Goal: Information Seeking & Learning: Learn about a topic

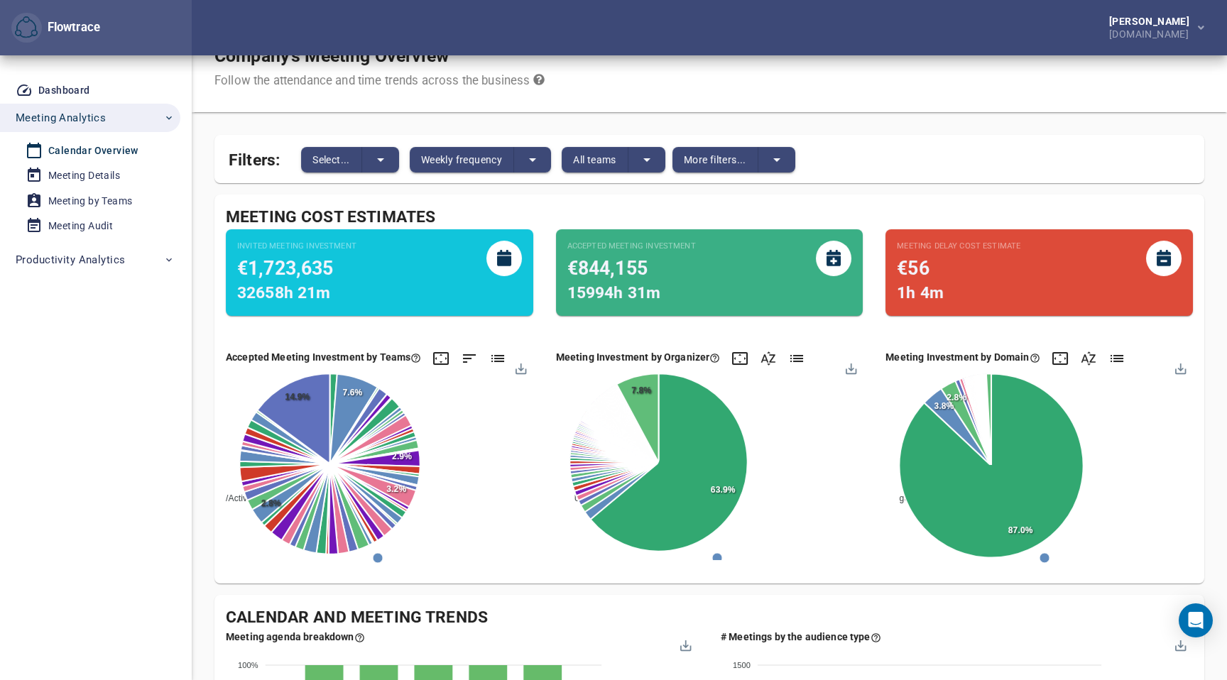
scroll to position [25, 0]
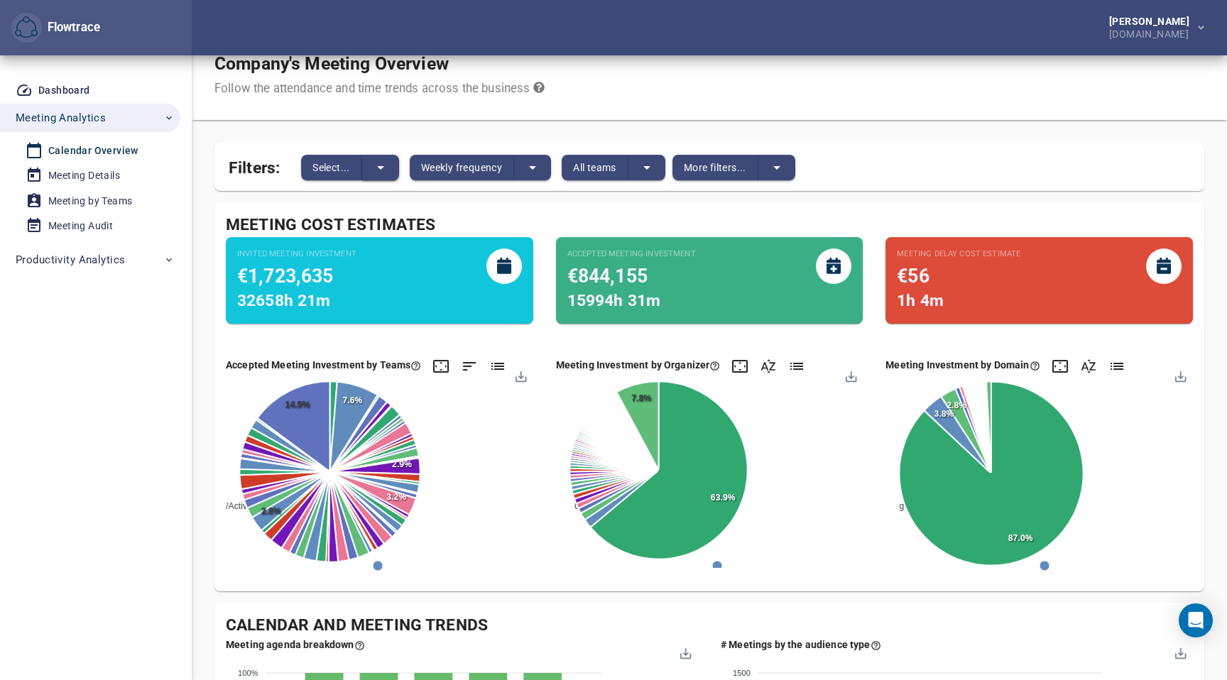
click at [384, 170] on icon "split button" at bounding box center [380, 167] width 17 height 17
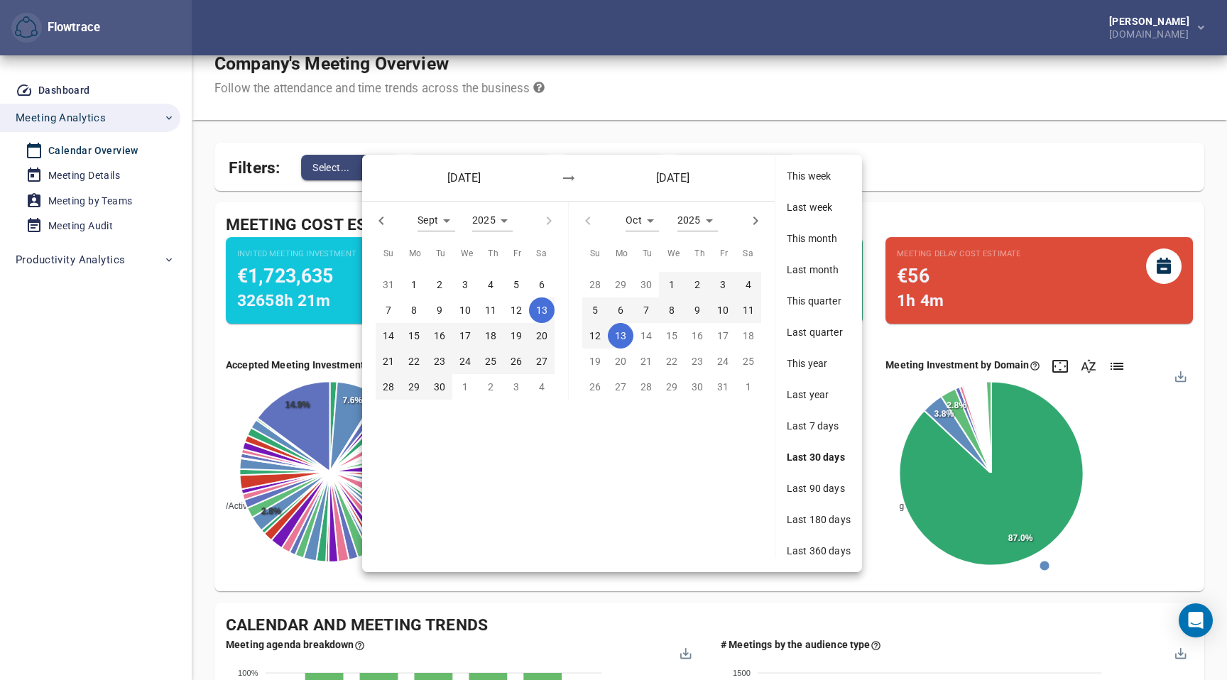
click at [651, 112] on div at bounding box center [613, 340] width 1227 height 680
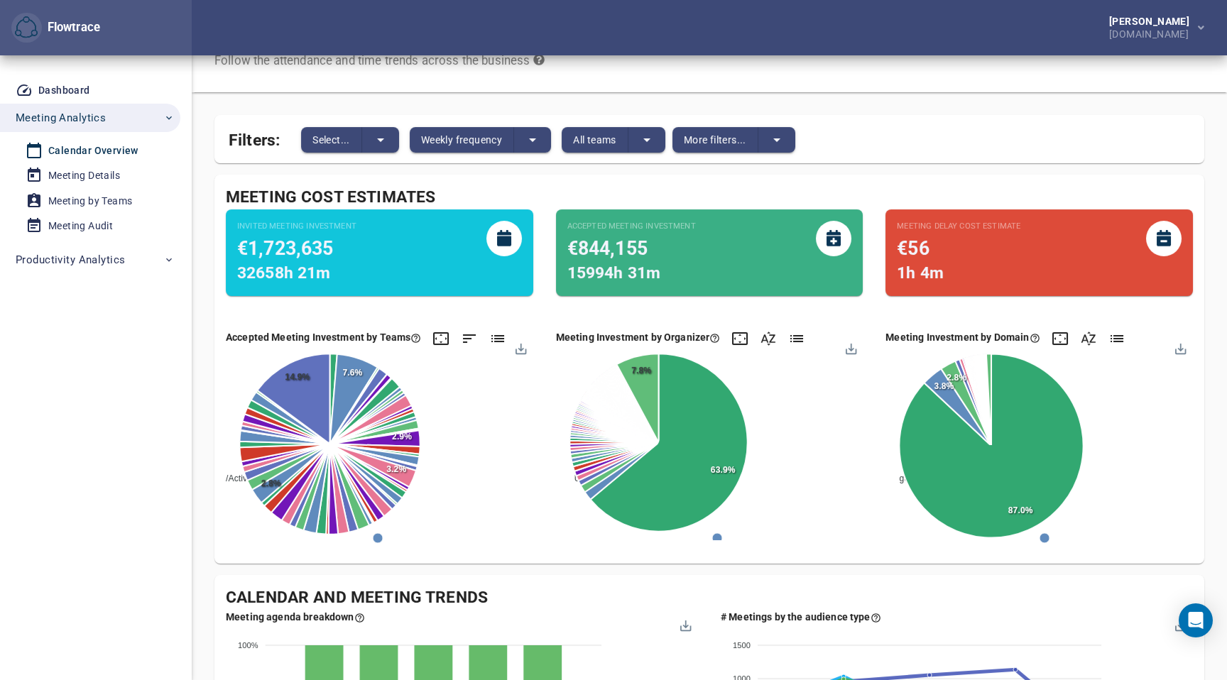
scroll to position [55, 0]
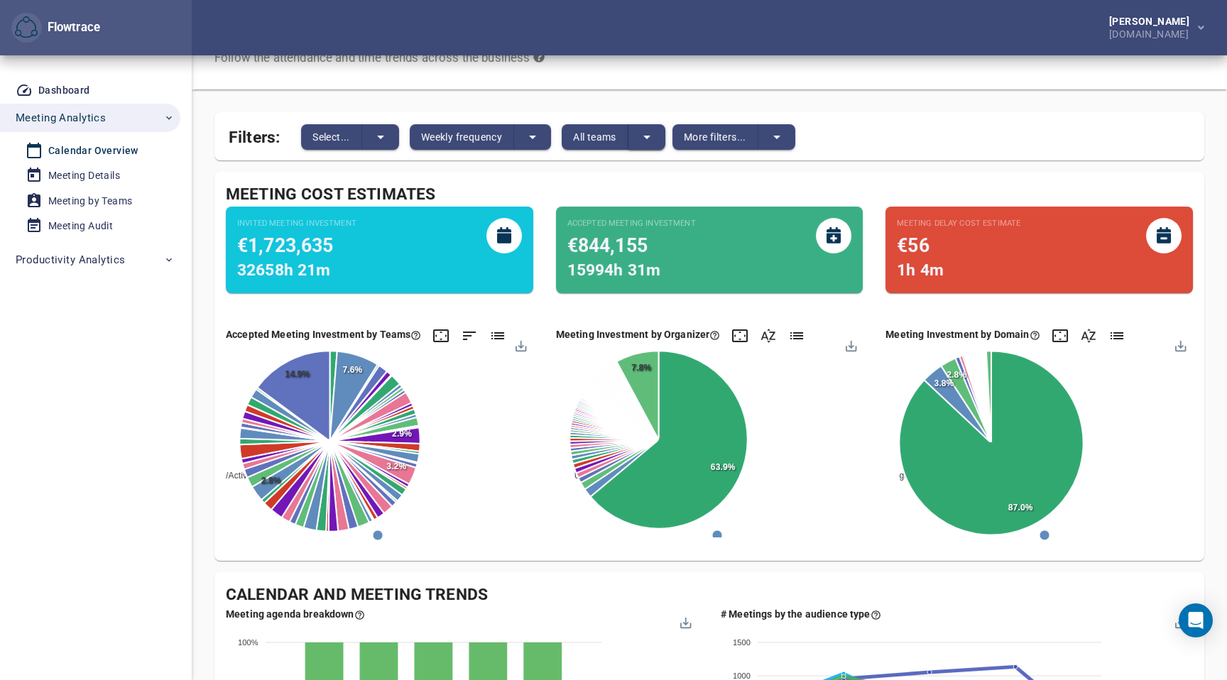
click at [660, 136] on button "split button" at bounding box center [647, 137] width 37 height 26
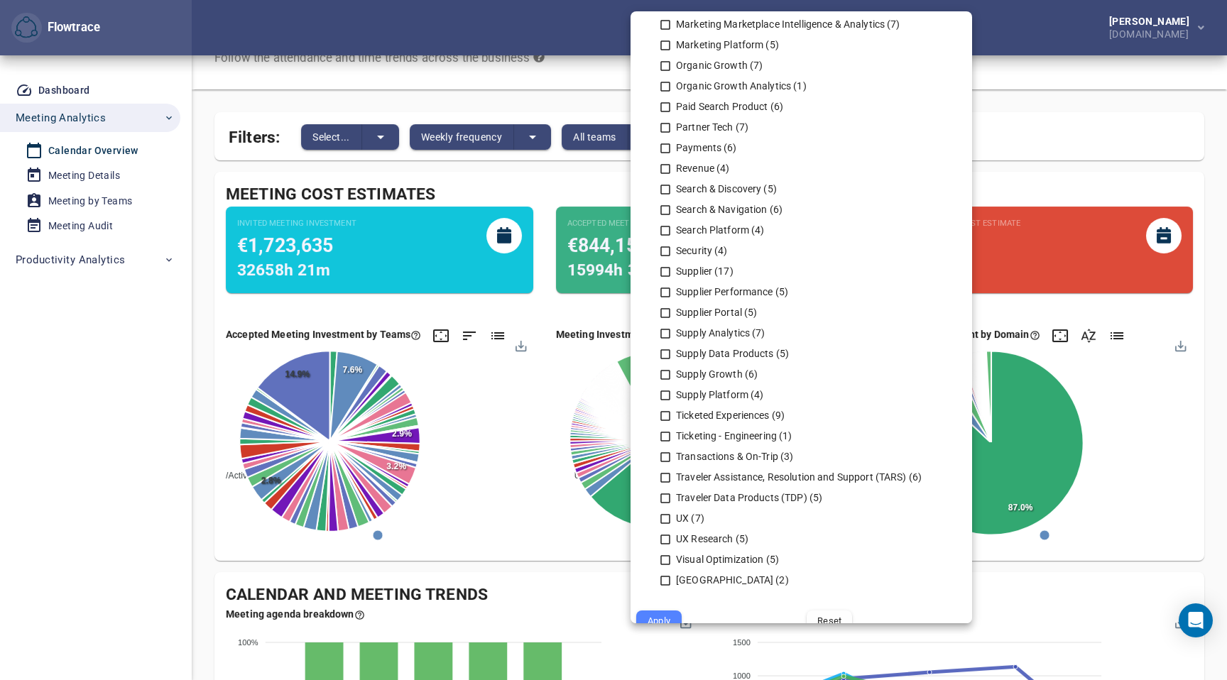
scroll to position [841, 0]
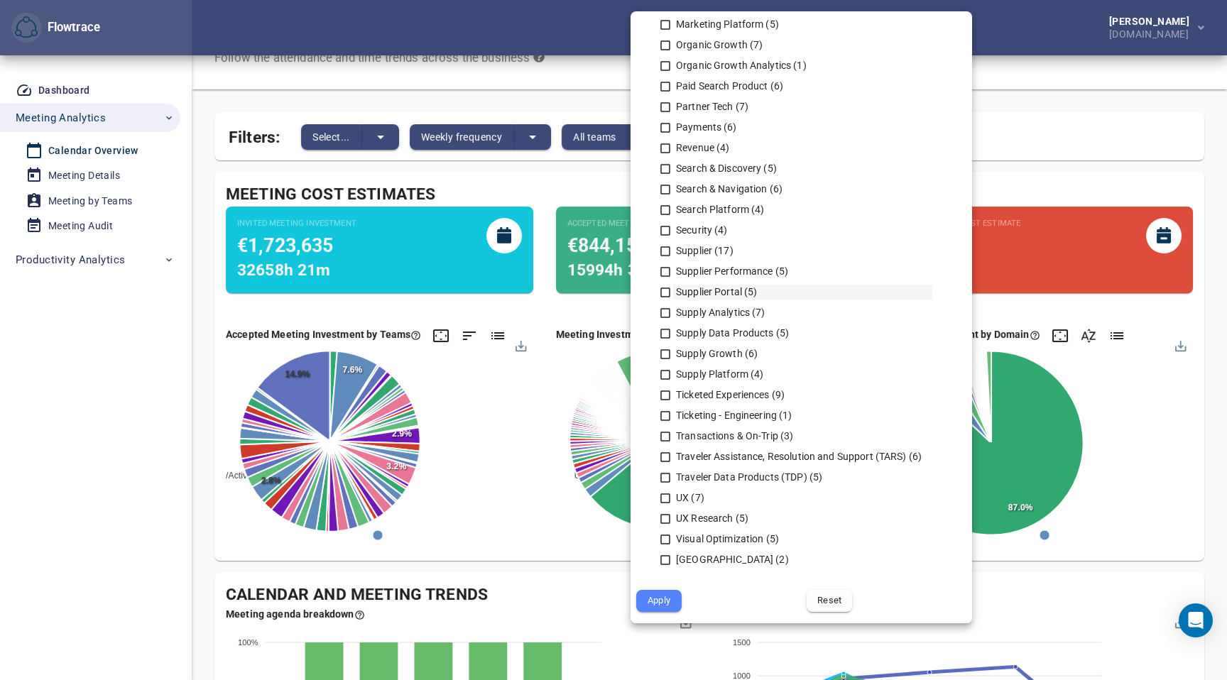
click at [665, 293] on icon at bounding box center [665, 292] width 13 height 13
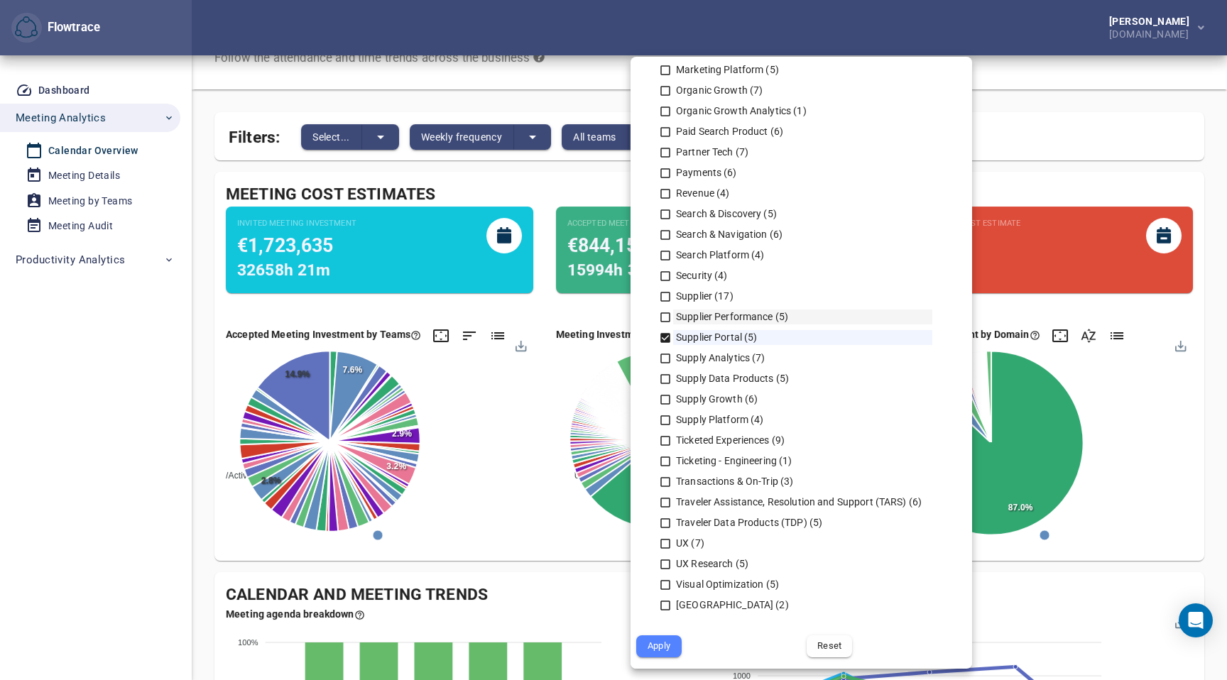
click at [663, 318] on icon at bounding box center [665, 317] width 13 height 13
click at [665, 322] on icon at bounding box center [665, 317] width 13 height 13
click at [663, 337] on icon at bounding box center [665, 338] width 10 height 10
click at [663, 296] on icon at bounding box center [665, 296] width 13 height 13
click at [665, 317] on icon at bounding box center [665, 317] width 13 height 13
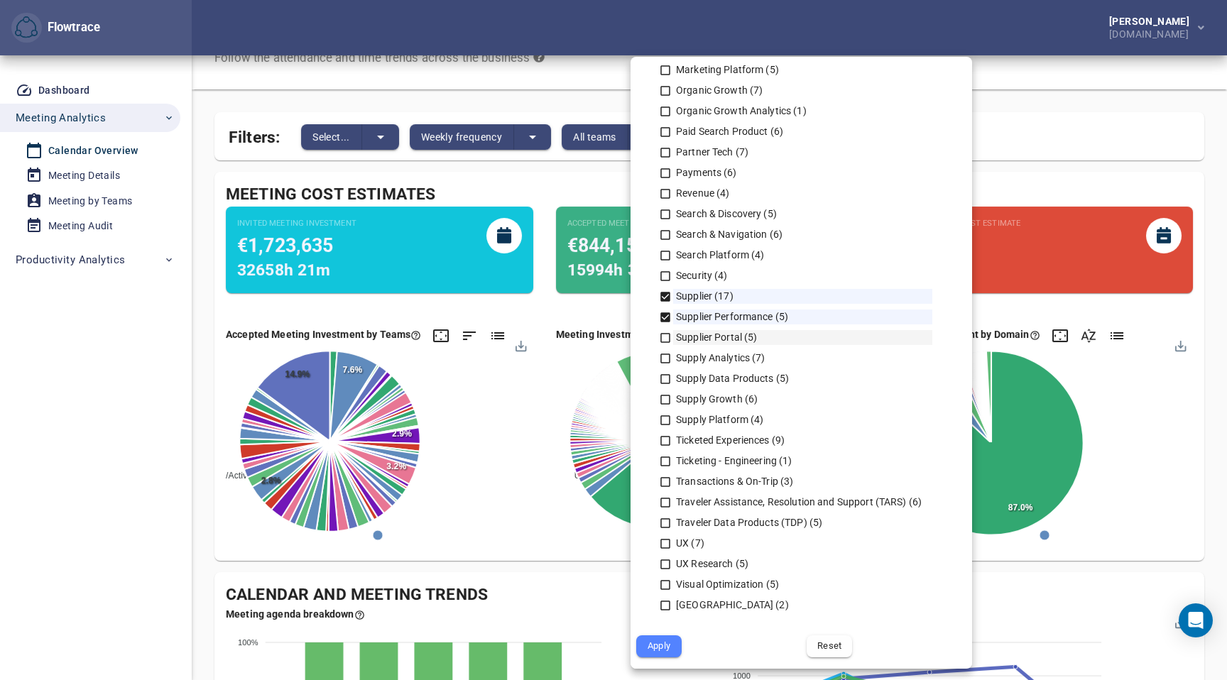
click at [664, 336] on icon at bounding box center [665, 338] width 13 height 13
click at [665, 379] on icon at bounding box center [665, 379] width 13 height 13
click at [665, 379] on icon at bounding box center [665, 379] width 10 height 10
click at [665, 398] on icon at bounding box center [665, 399] width 13 height 13
click at [666, 419] on icon at bounding box center [665, 420] width 13 height 13
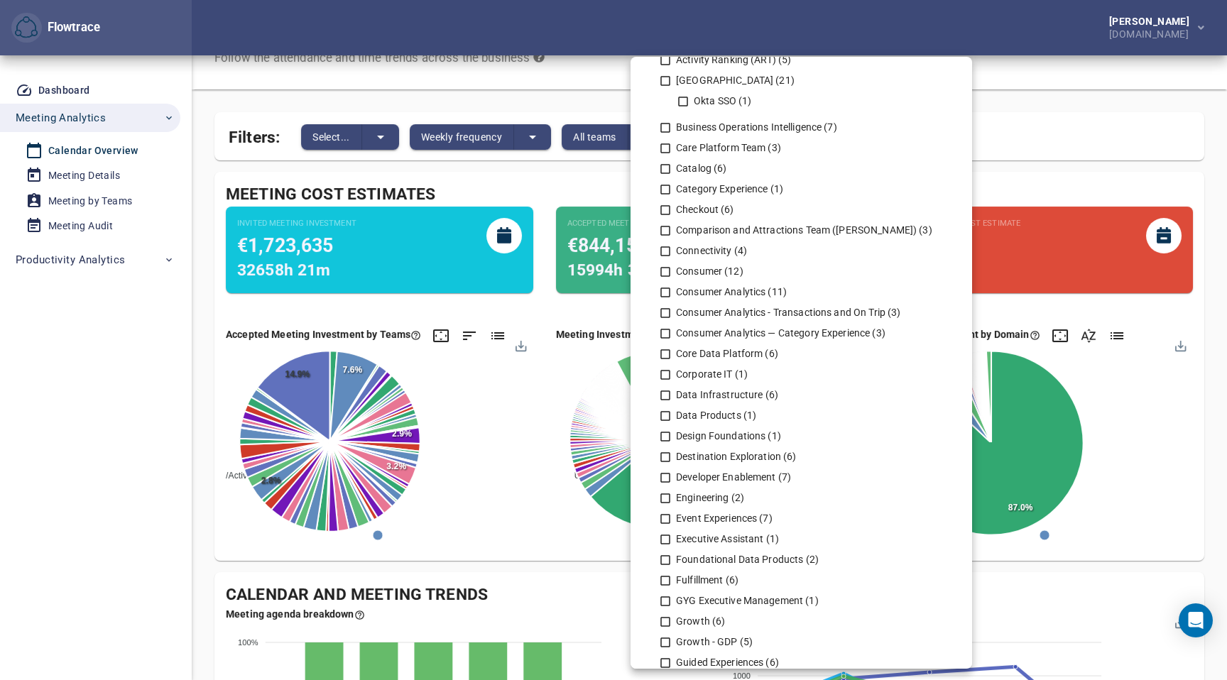
scroll to position [39, 0]
click at [667, 173] on icon at bounding box center [665, 171] width 13 height 13
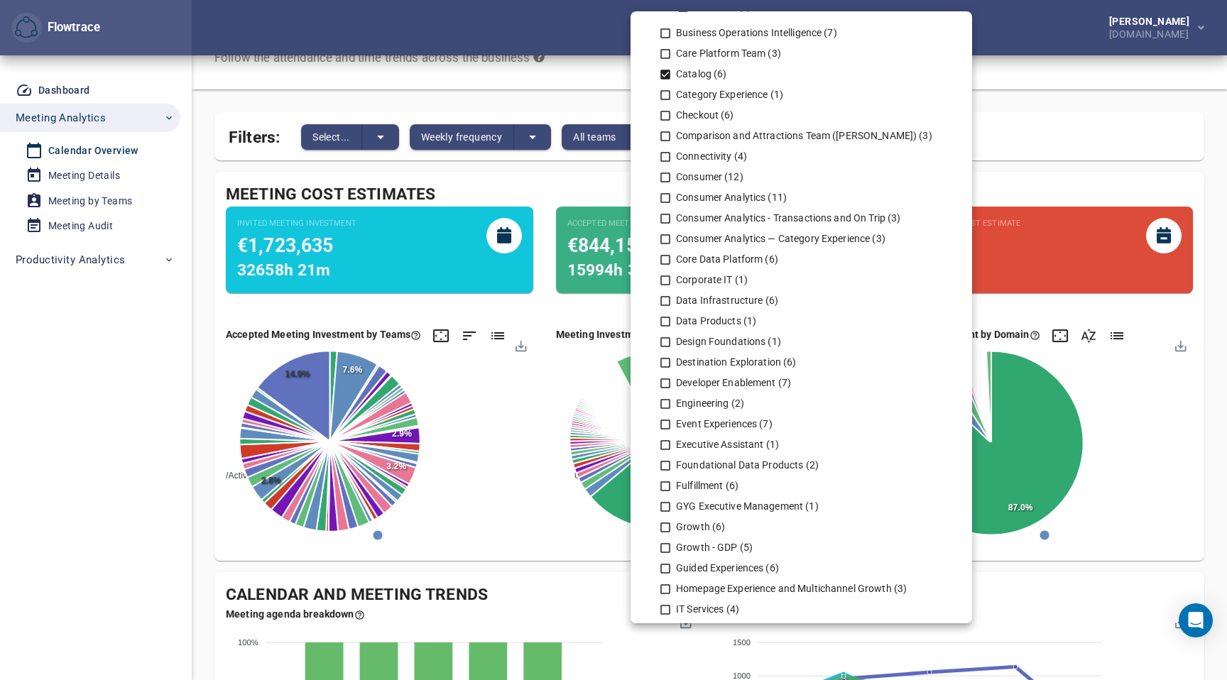
scroll to position [0, 0]
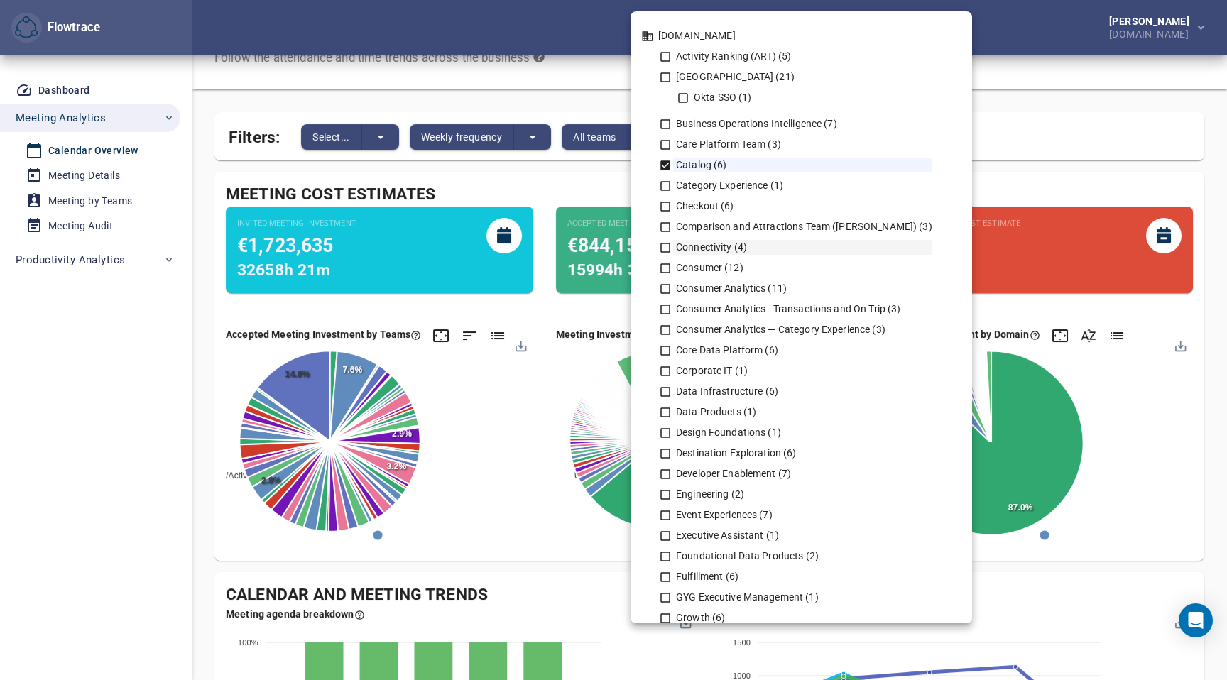
click at [660, 243] on icon at bounding box center [665, 248] width 10 height 10
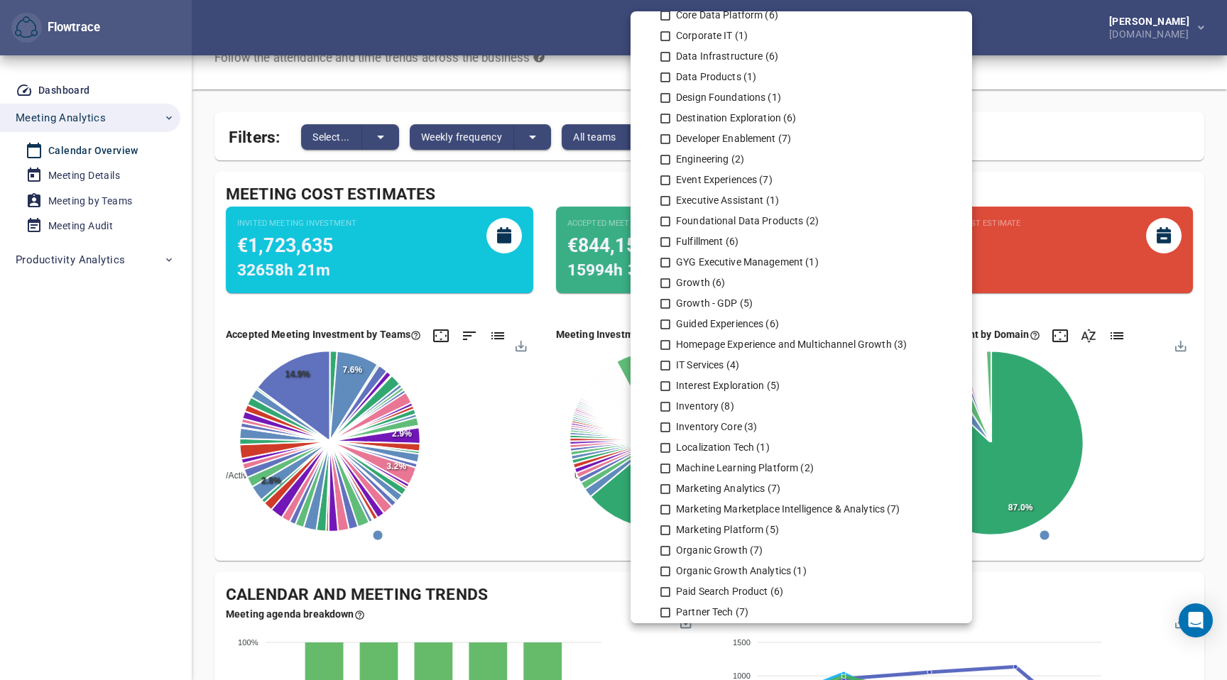
scroll to position [342, 0]
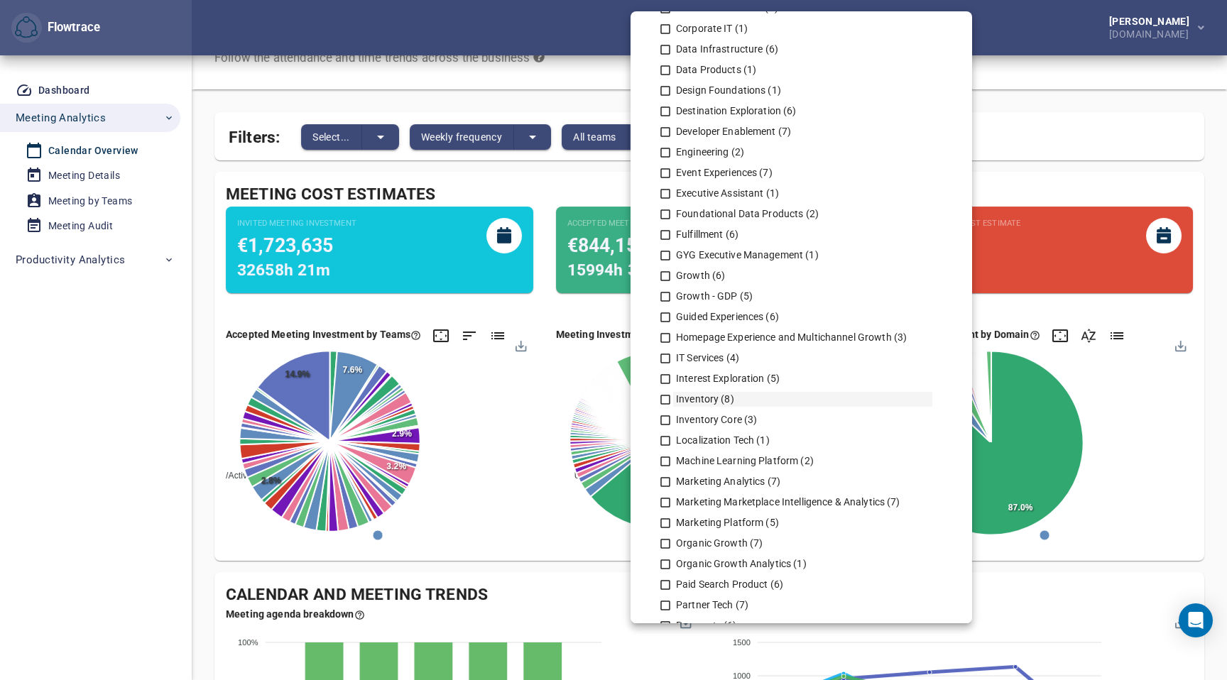
click at [666, 393] on icon at bounding box center [665, 399] width 13 height 13
click at [665, 424] on icon at bounding box center [665, 420] width 10 height 10
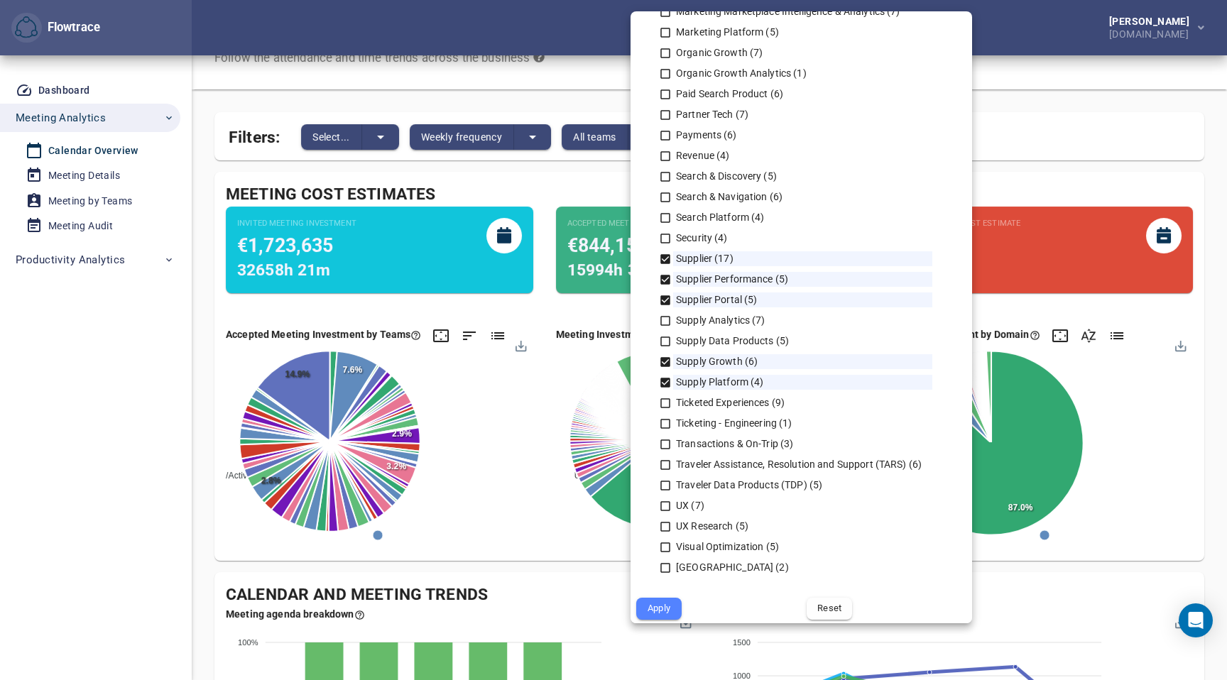
scroll to position [841, 0]
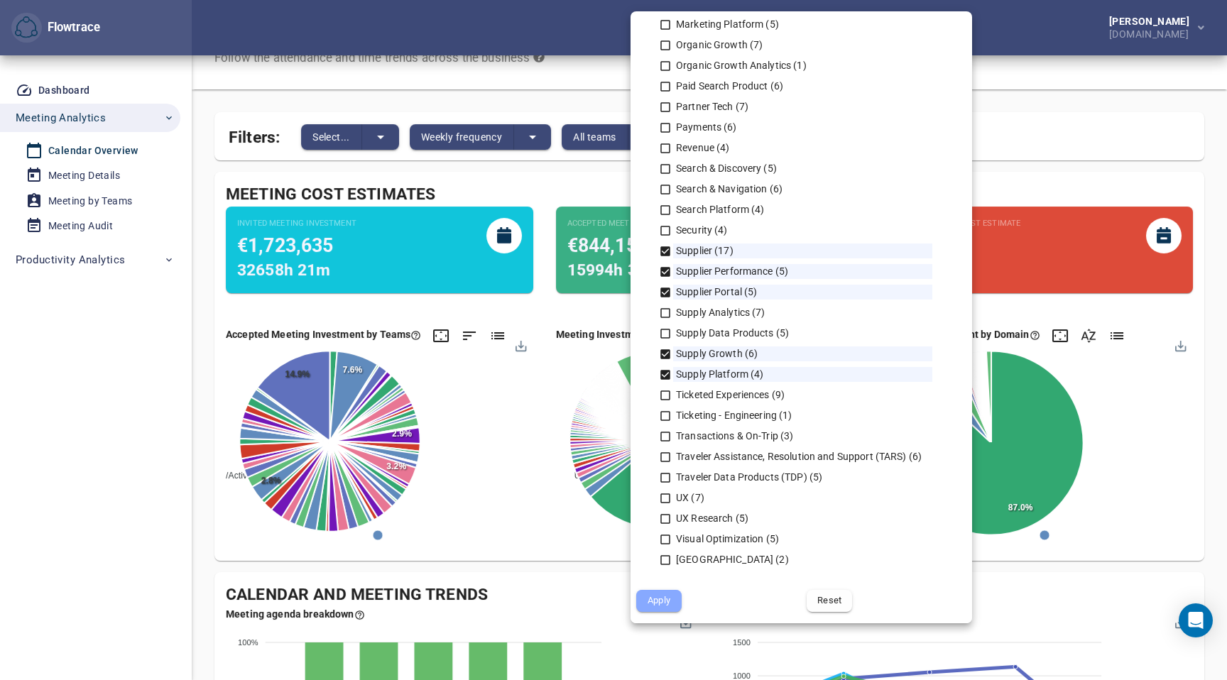
click at [660, 602] on span "Apply" at bounding box center [659, 601] width 26 height 16
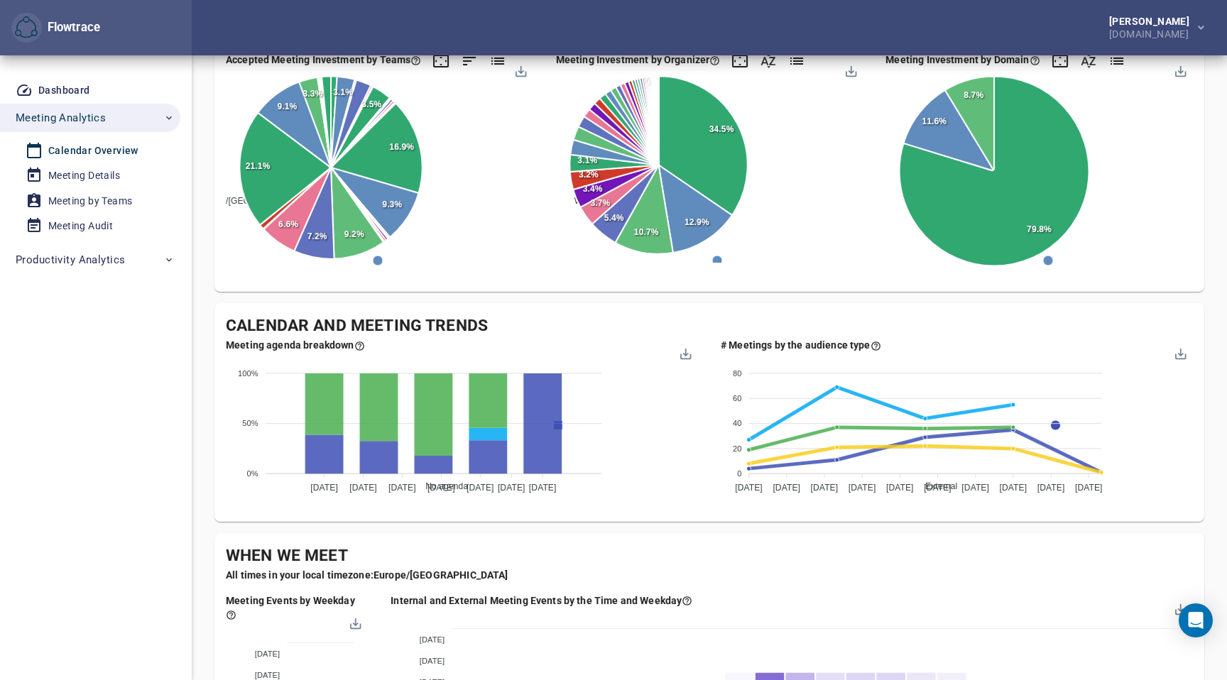
scroll to position [399, 0]
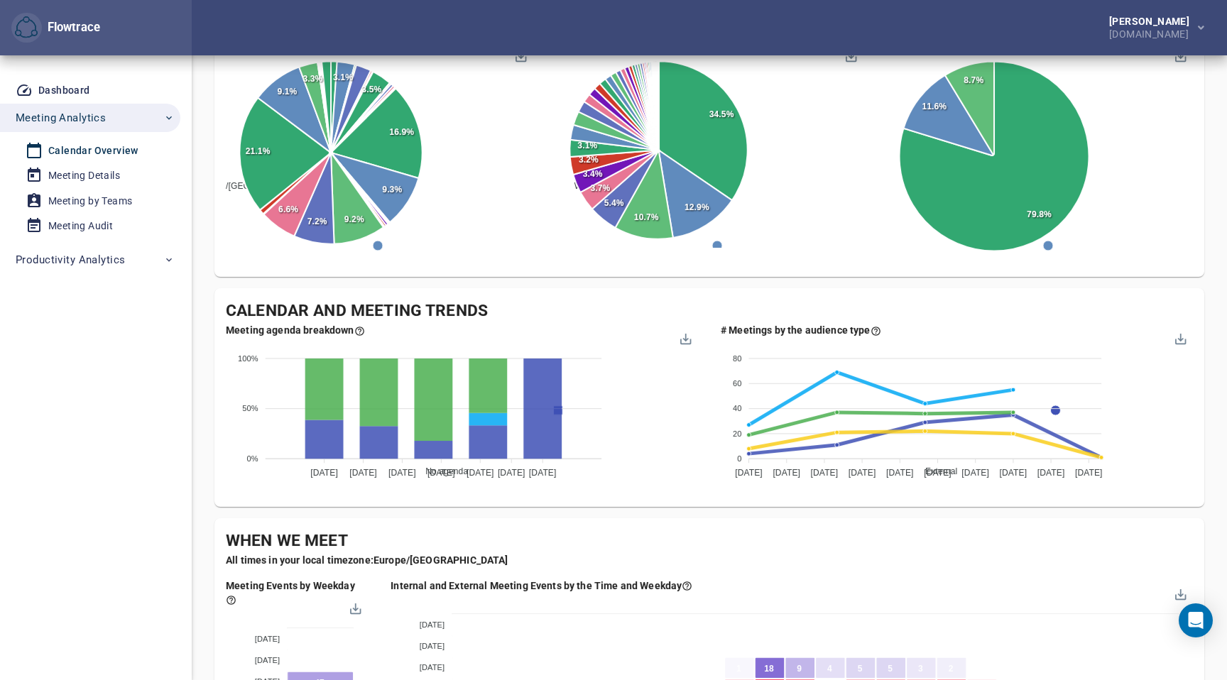
click at [658, 450] on div "No agenda Short agenda Agenda" at bounding box center [558, 541] width 273 height 374
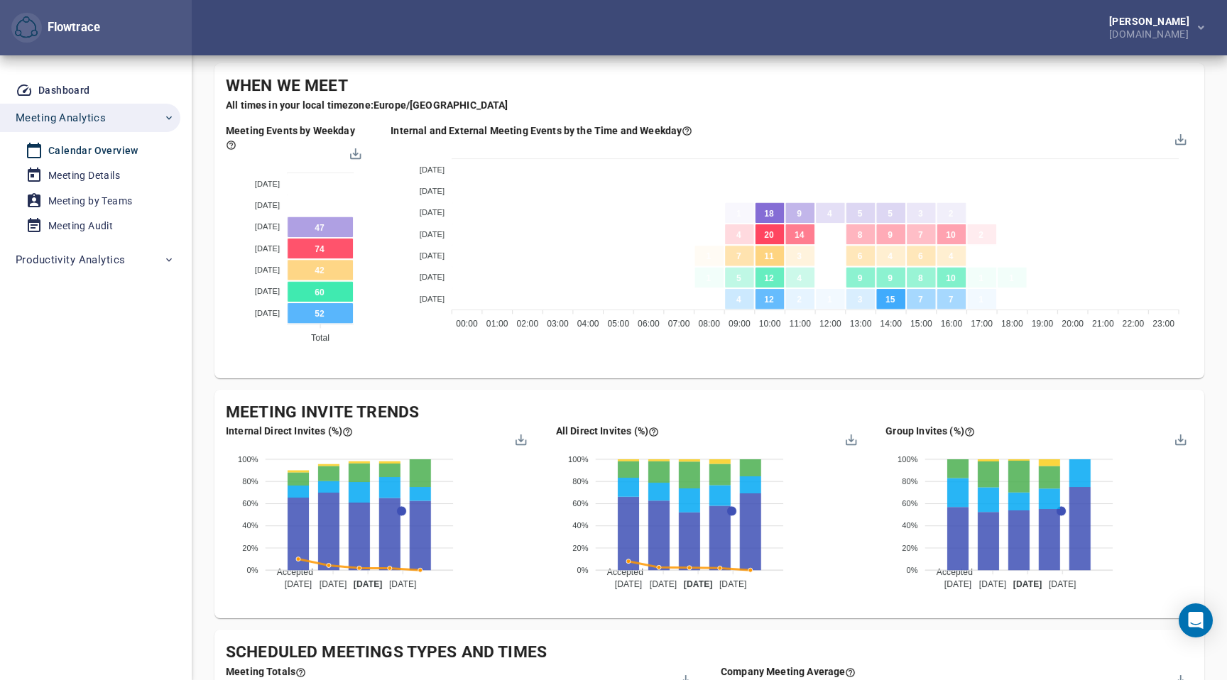
scroll to position [859, 0]
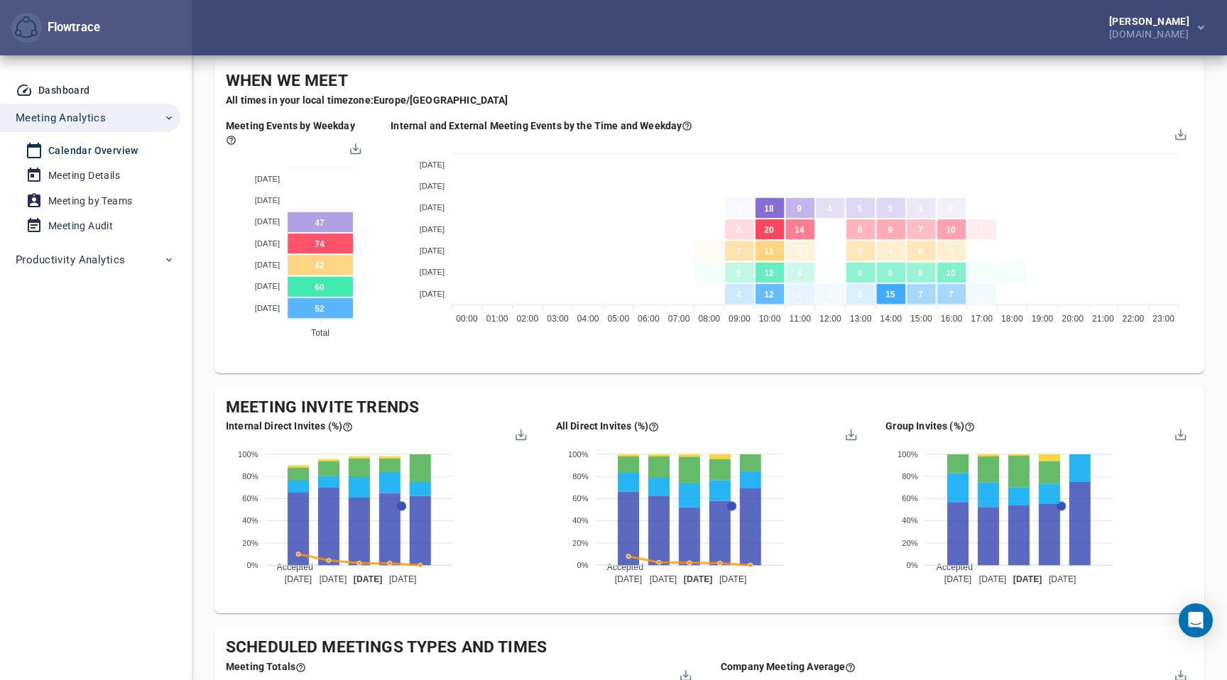
click at [1081, 312] on foreignobject at bounding box center [792, 232] width 803 height 199
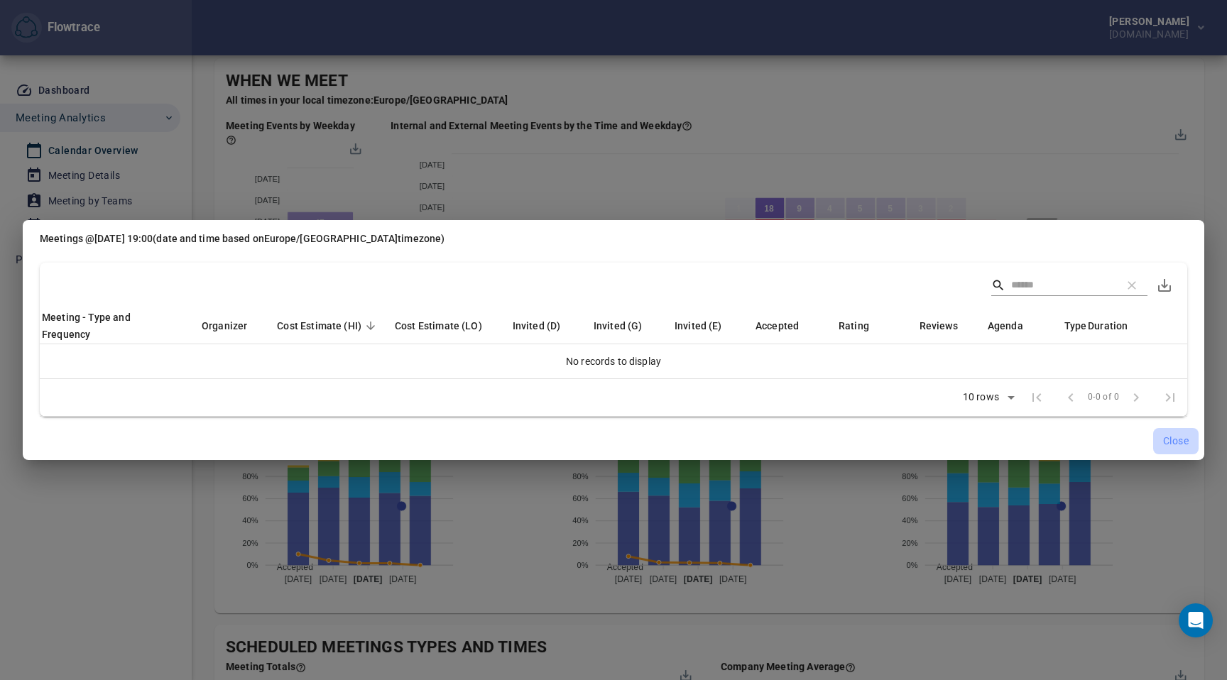
click at [1173, 440] on span "Close" at bounding box center [1176, 442] width 26 height 18
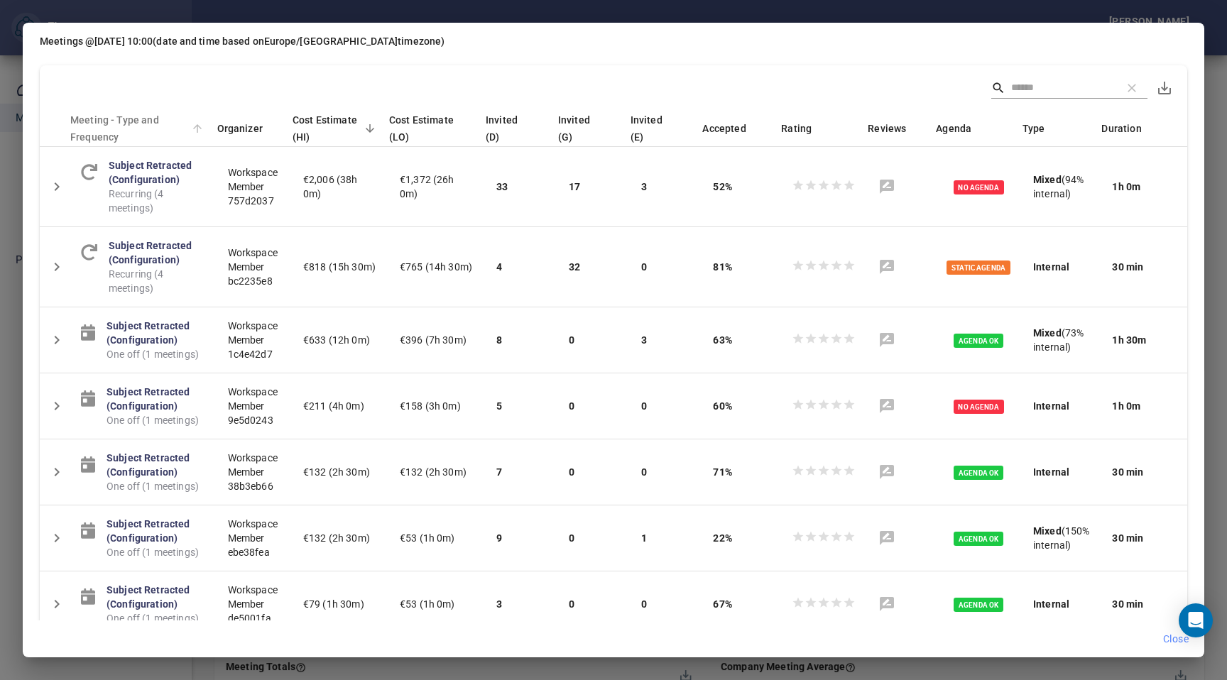
click at [202, 126] on icon at bounding box center [197, 128] width 9 height 9
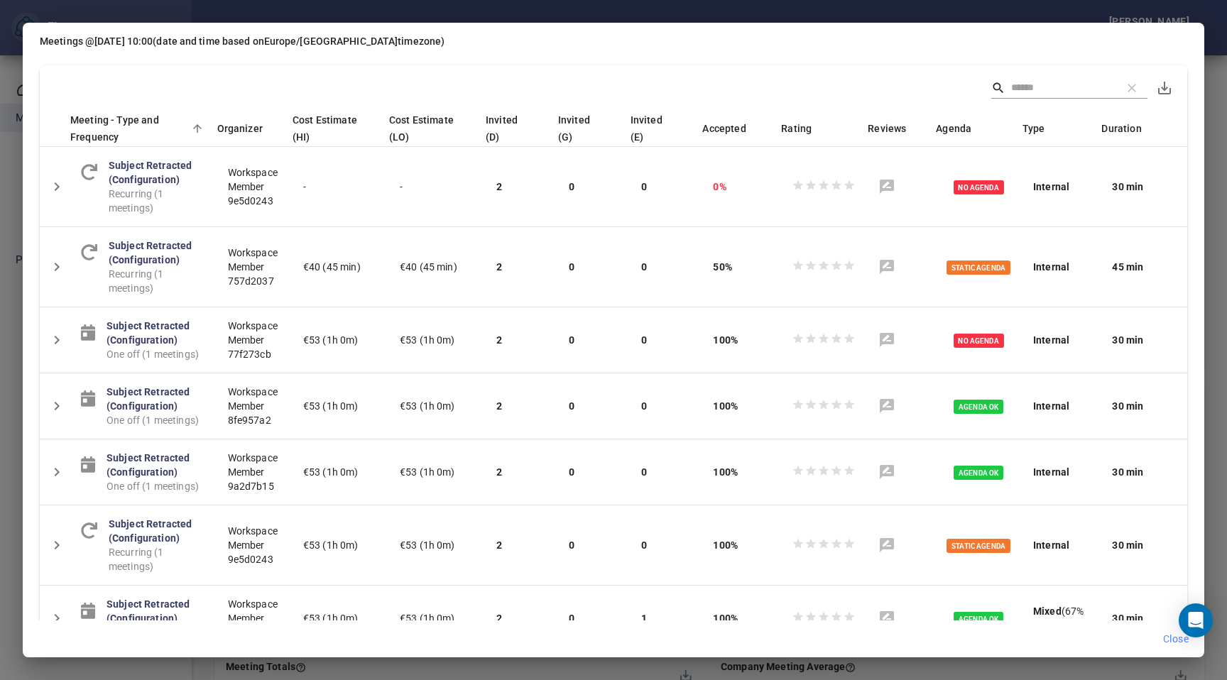
click at [202, 126] on icon at bounding box center [197, 128] width 9 height 9
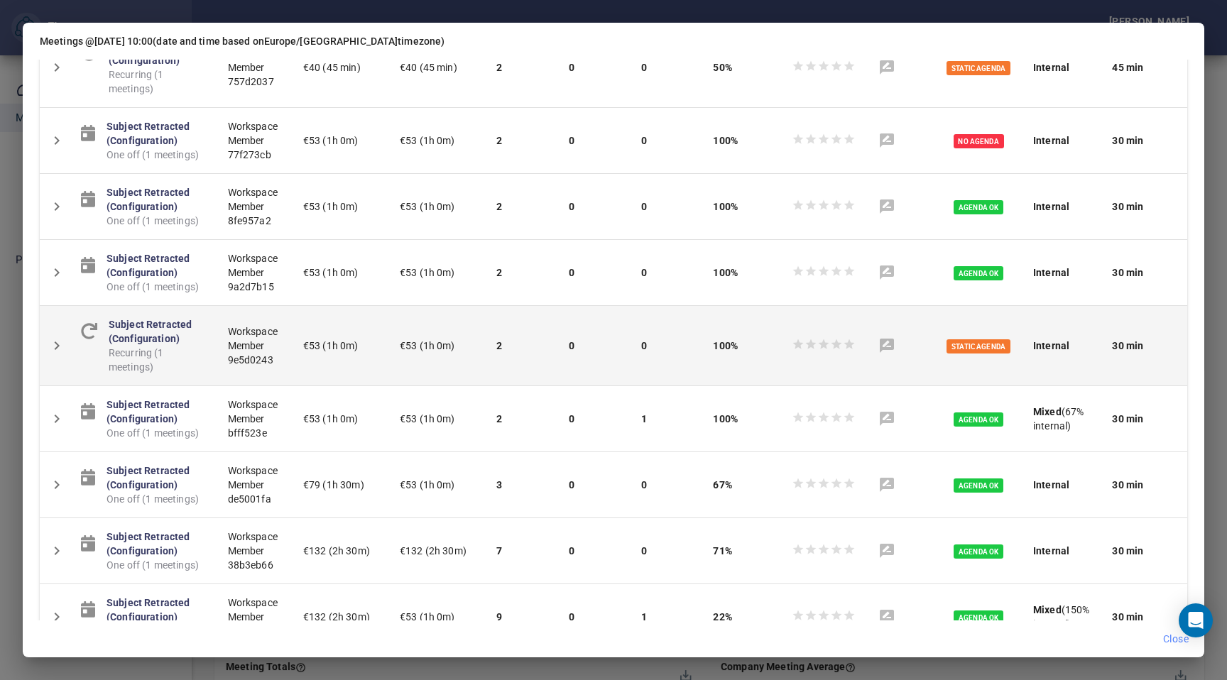
scroll to position [200, 0]
click at [995, 347] on span "Static Agenda" at bounding box center [979, 346] width 64 height 14
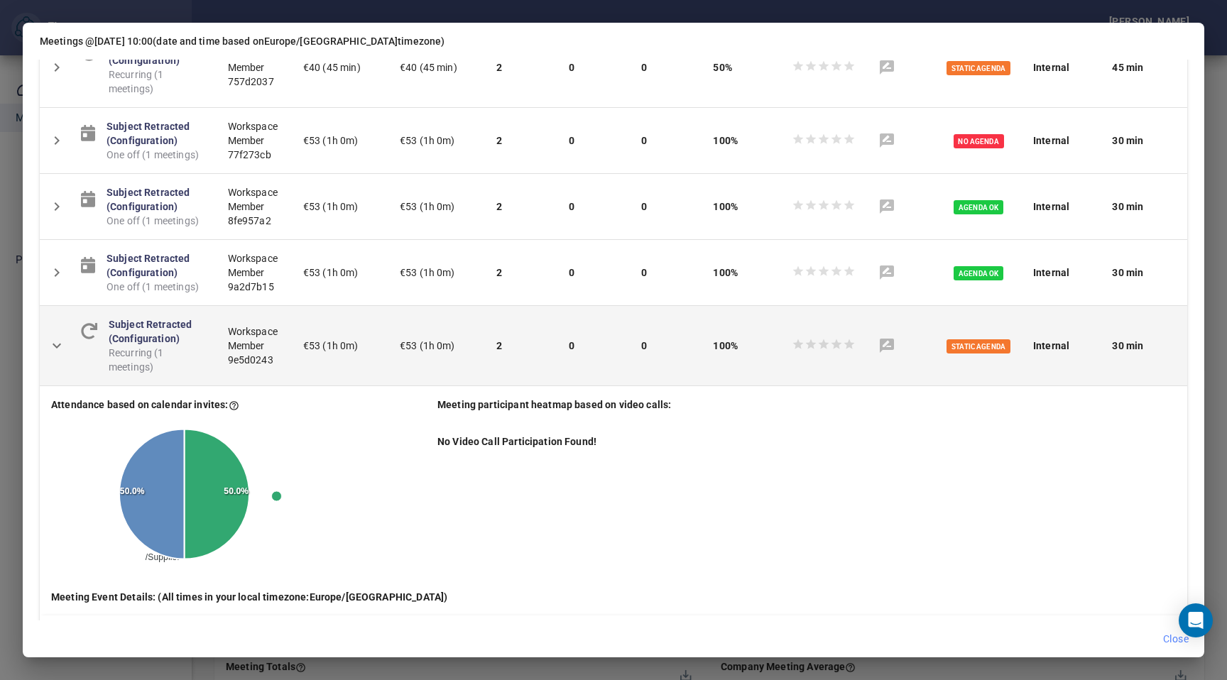
click at [995, 347] on span "Static Agenda" at bounding box center [979, 346] width 64 height 14
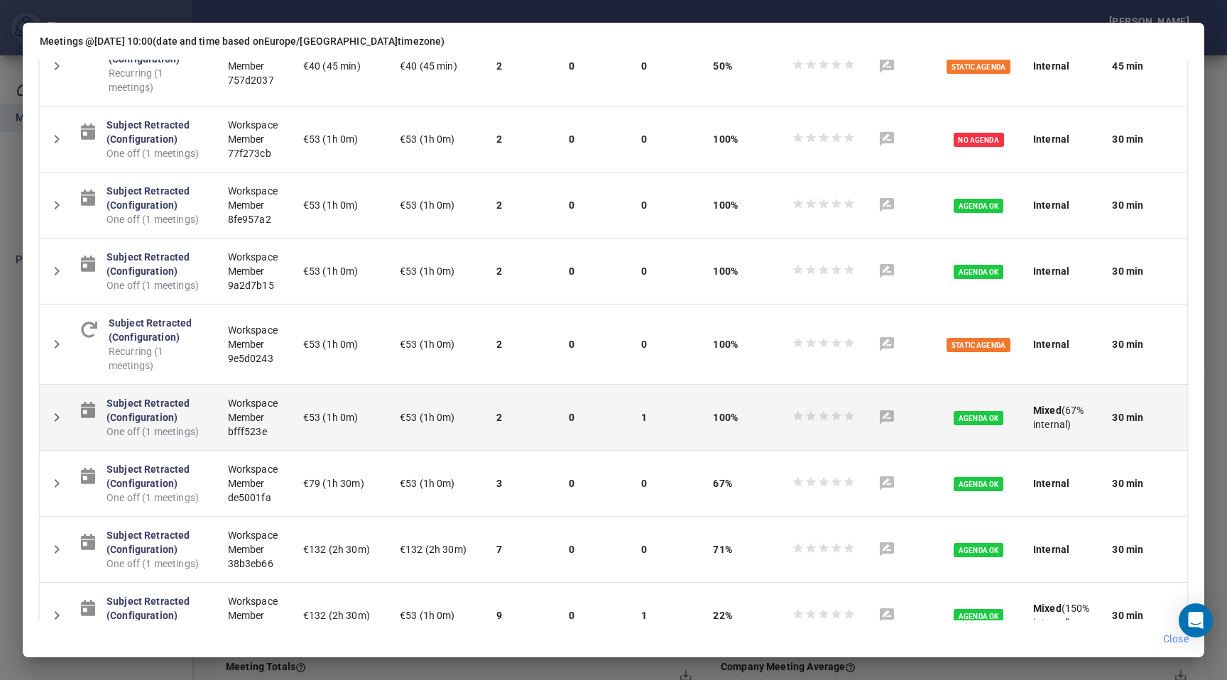
scroll to position [0, 0]
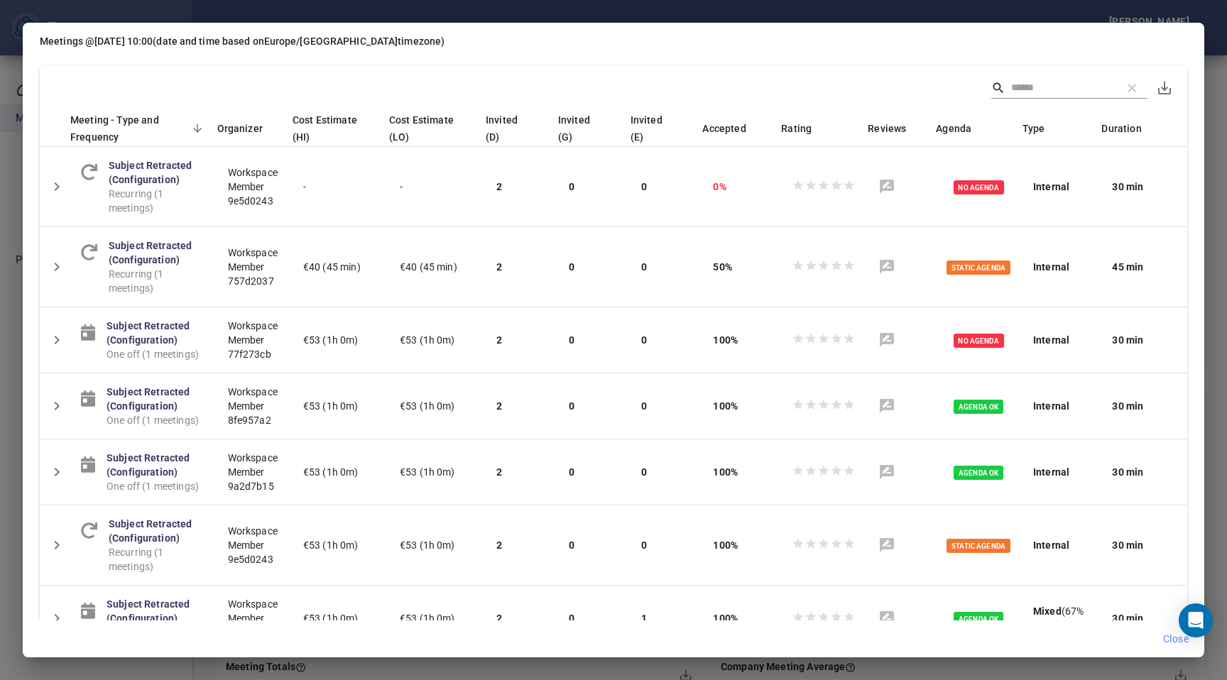
click at [1226, 44] on div "Meetings @ [DATE] 10:00 (date and time based on [GEOGRAPHIC_DATA]/[GEOGRAPHIC_D…" at bounding box center [613, 340] width 1227 height 680
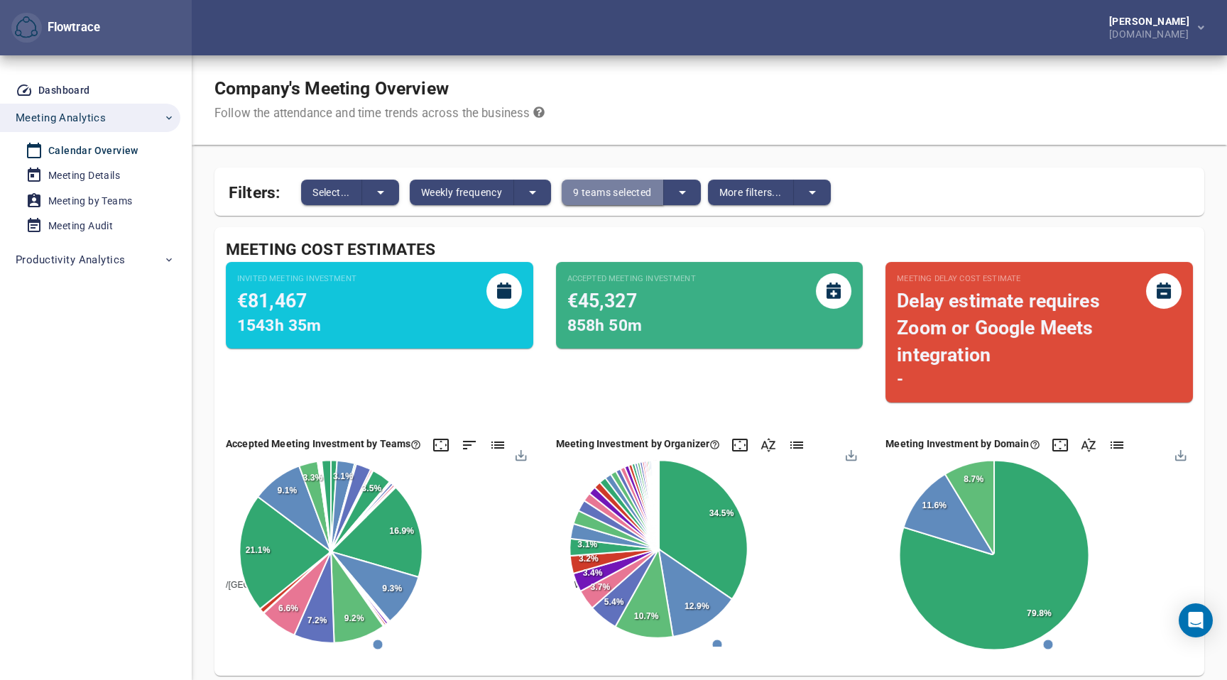
click at [615, 185] on span "9 teams selected" at bounding box center [612, 192] width 78 height 17
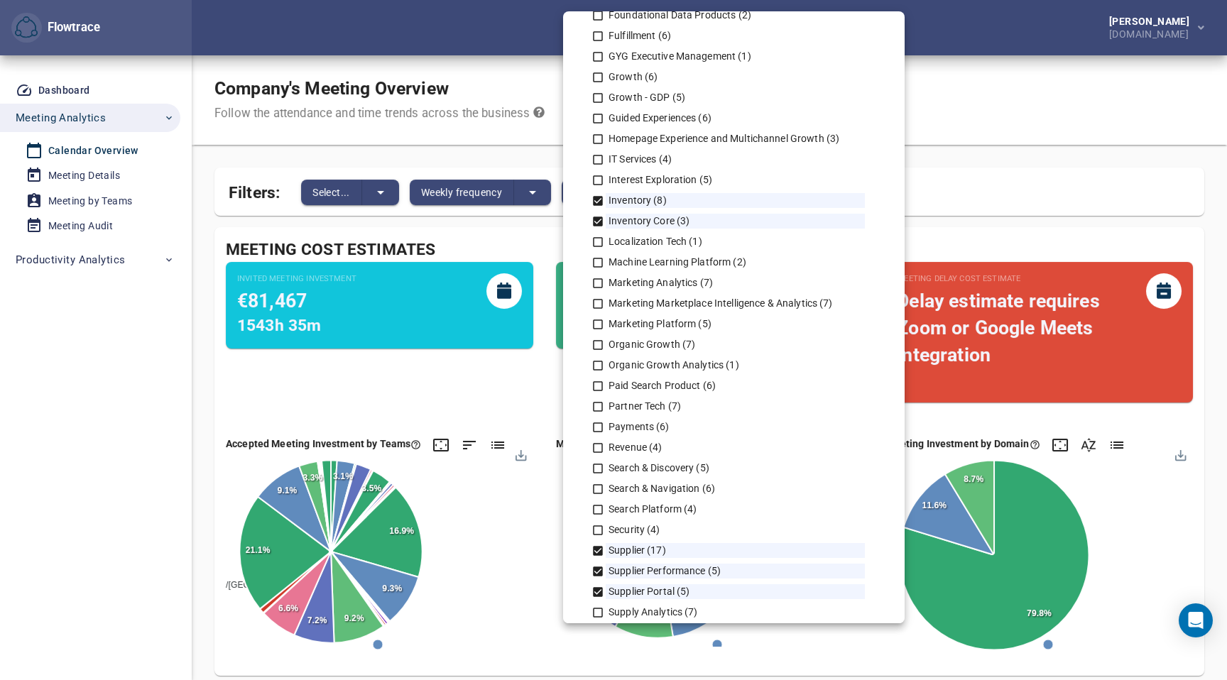
scroll to position [841, 0]
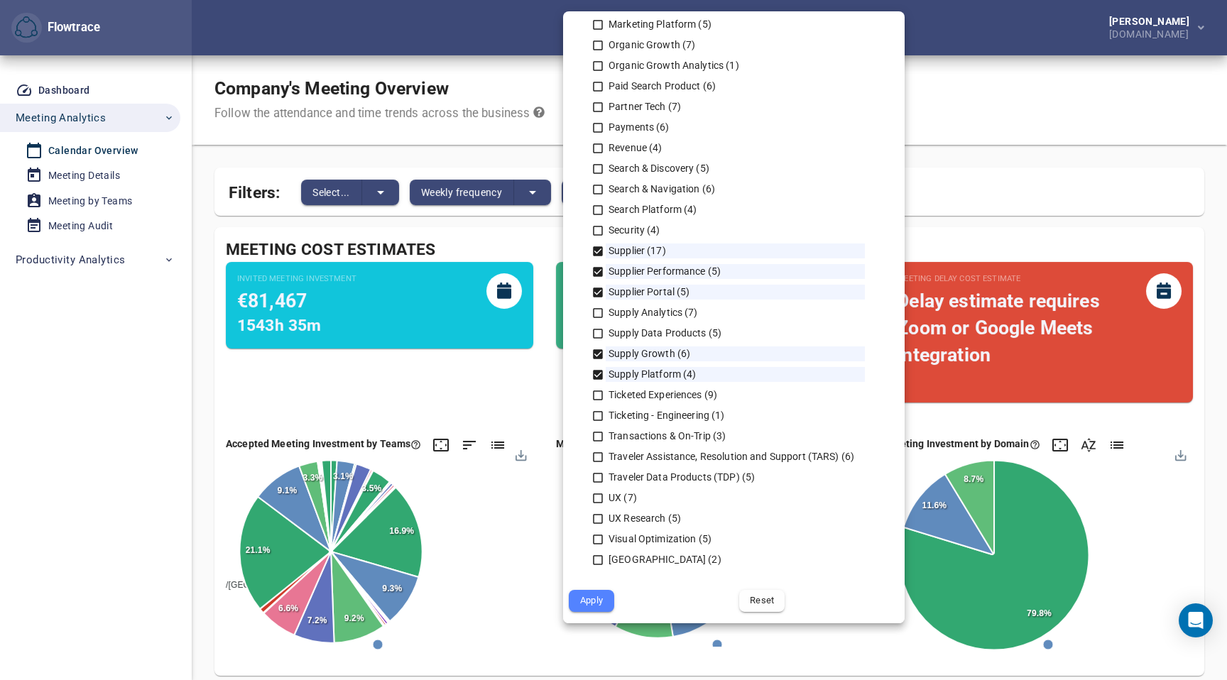
click at [771, 597] on span "Reset" at bounding box center [762, 601] width 26 height 16
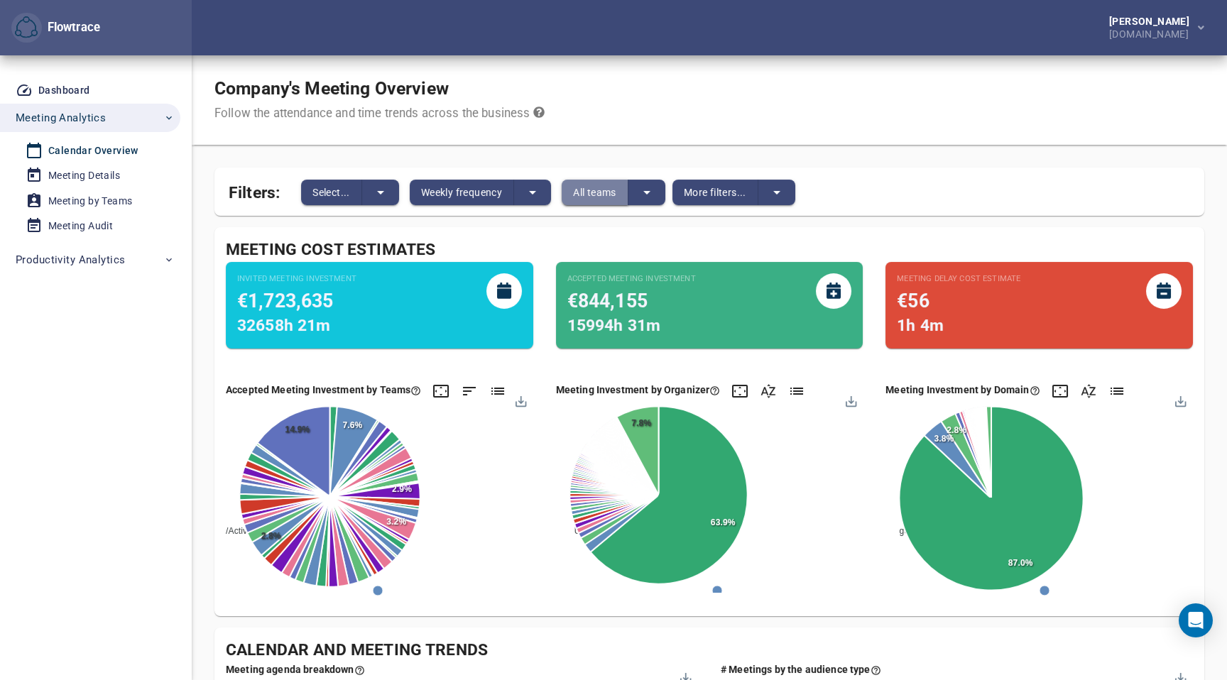
click at [615, 188] on span "All teams" at bounding box center [594, 192] width 43 height 17
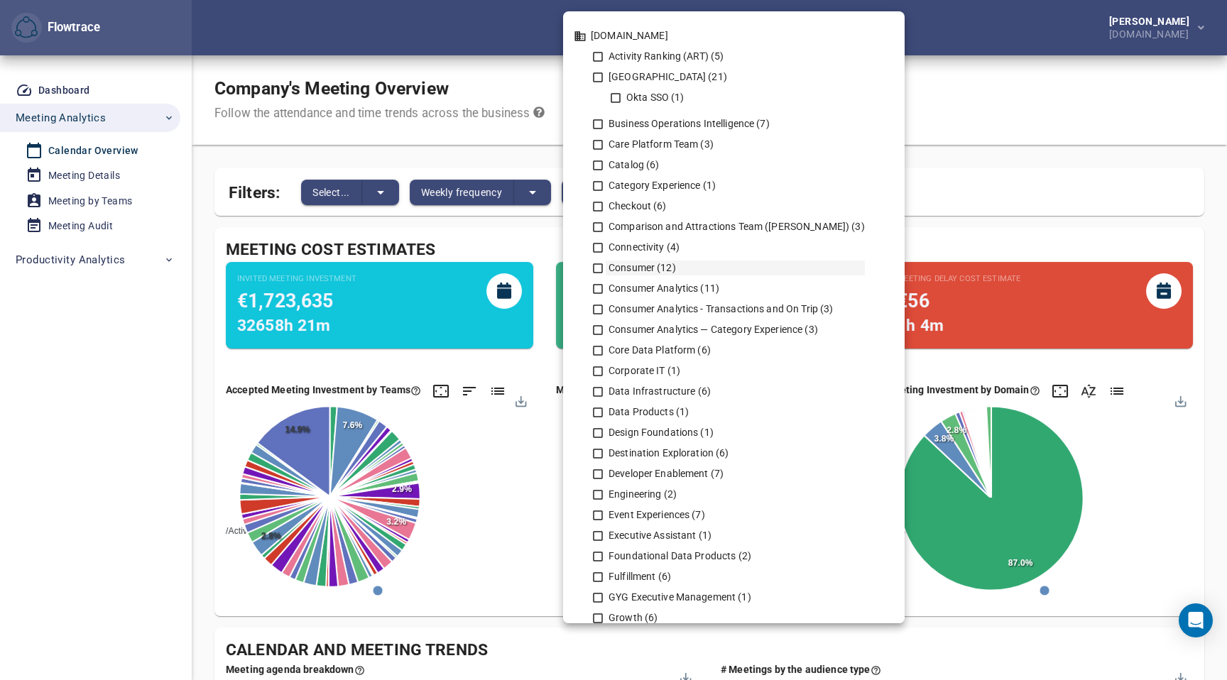
click at [598, 266] on icon at bounding box center [598, 268] width 13 height 13
click at [599, 286] on icon at bounding box center [598, 289] width 13 height 13
click at [599, 286] on icon at bounding box center [598, 289] width 10 height 10
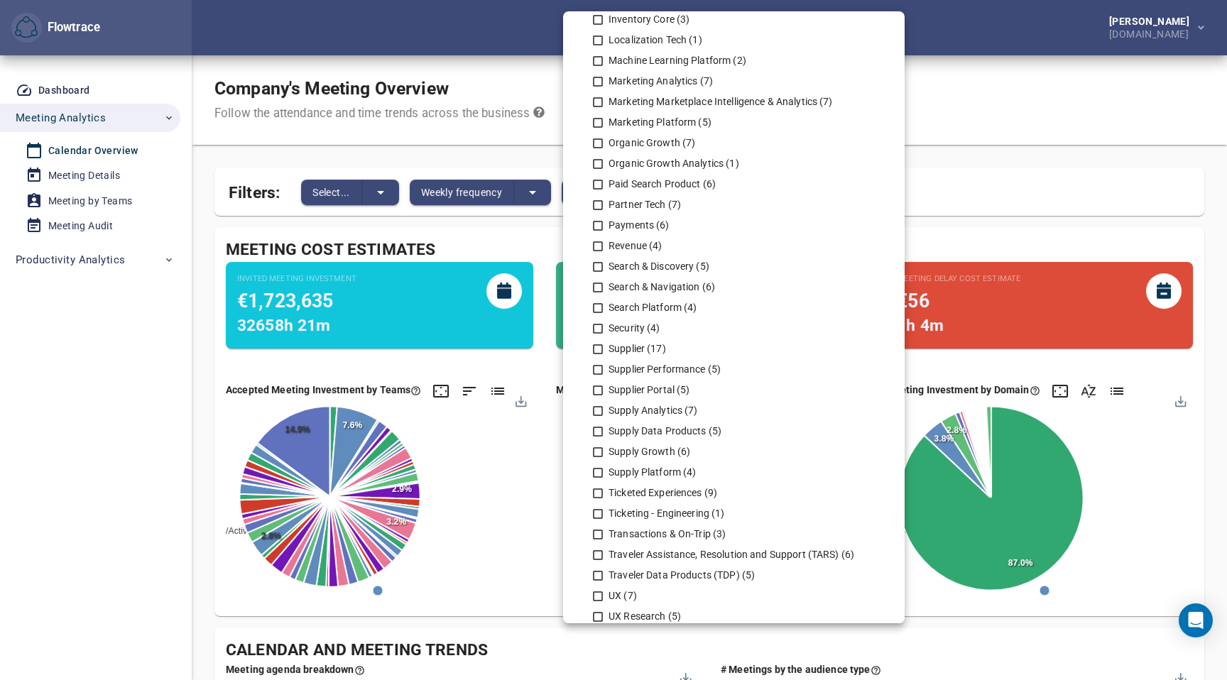
scroll to position [753, 0]
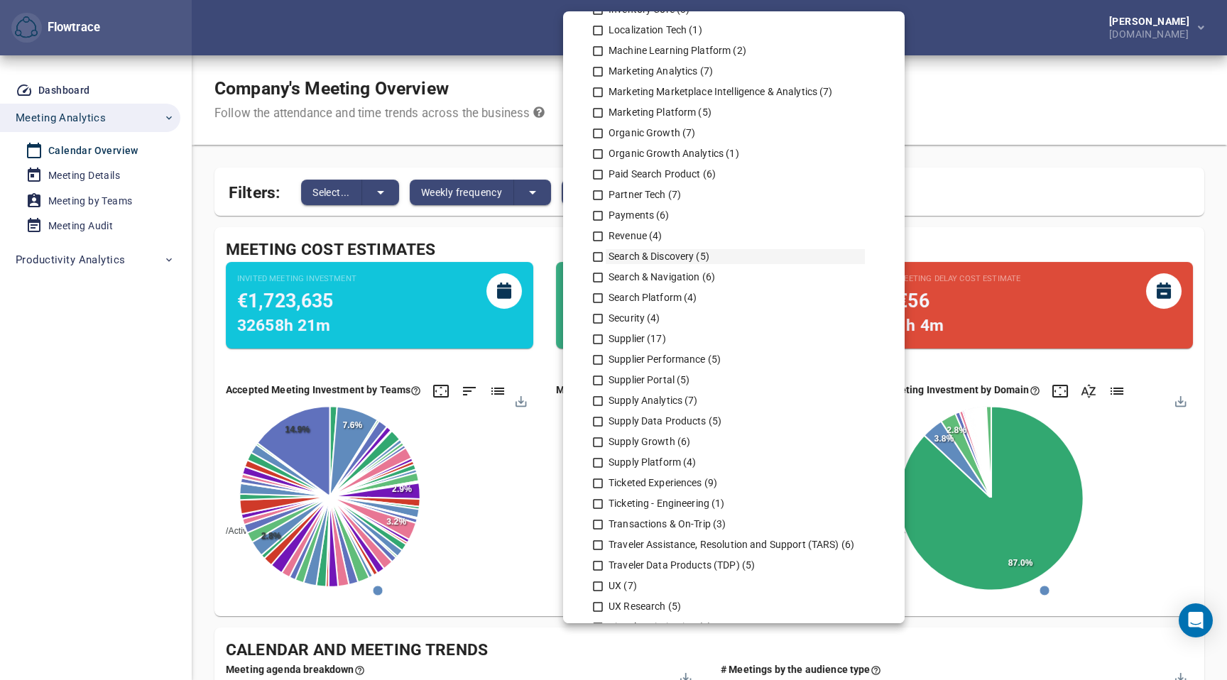
click at [602, 261] on icon at bounding box center [598, 257] width 10 height 10
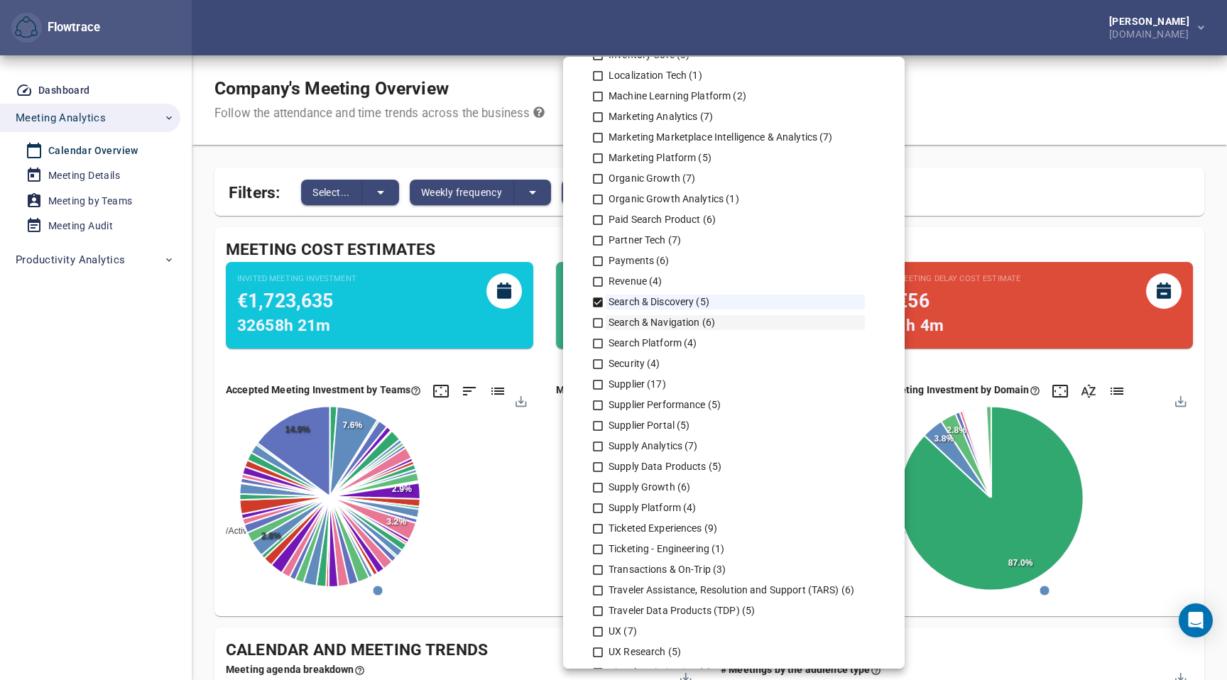
click at [597, 317] on icon at bounding box center [598, 323] width 13 height 13
click at [597, 342] on icon at bounding box center [598, 343] width 13 height 13
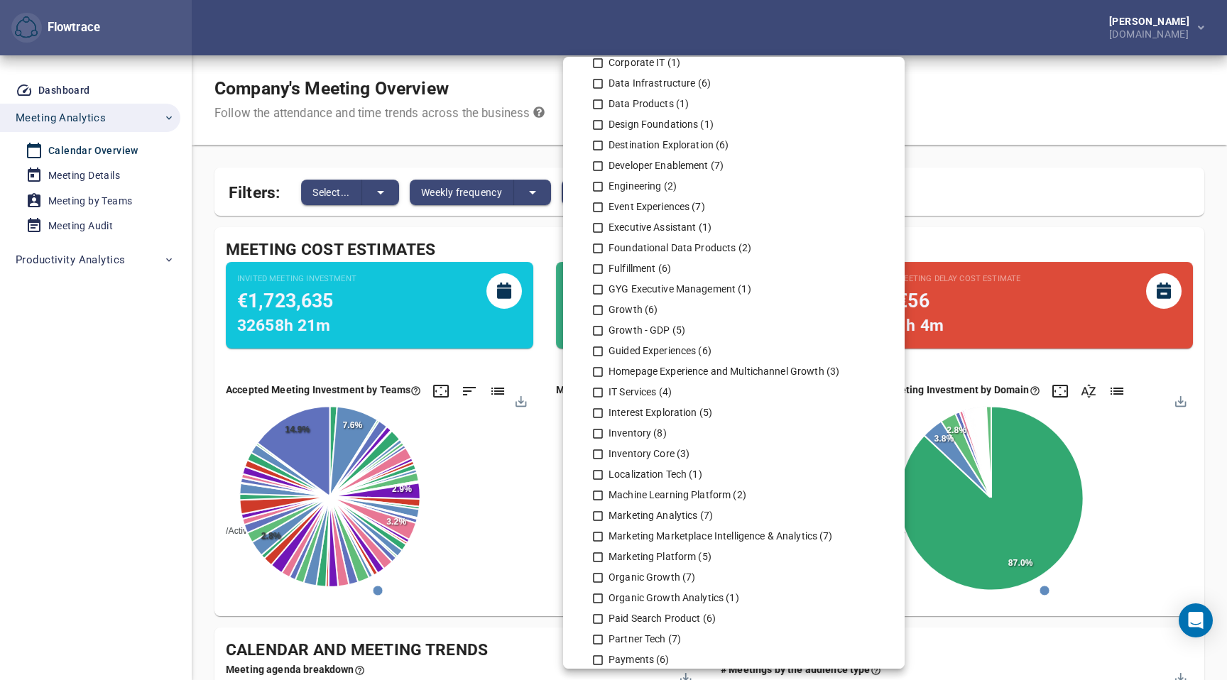
scroll to position [350, 0]
click at [597, 352] on icon at bounding box center [598, 355] width 13 height 13
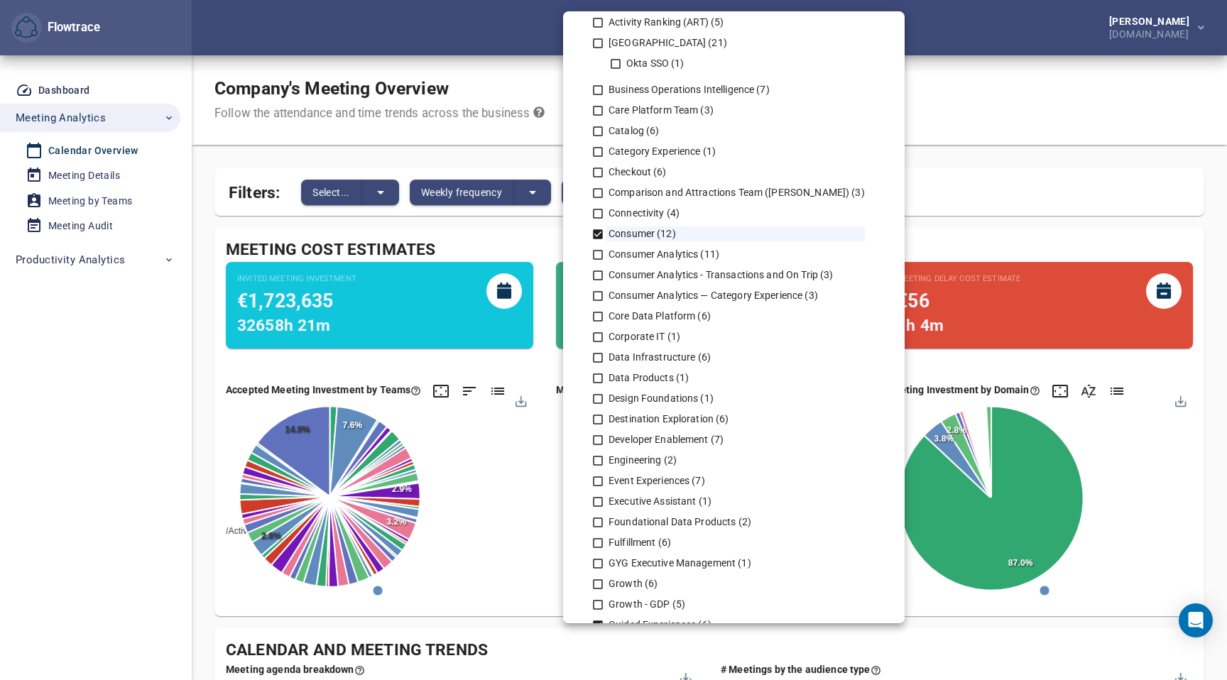
scroll to position [24, 0]
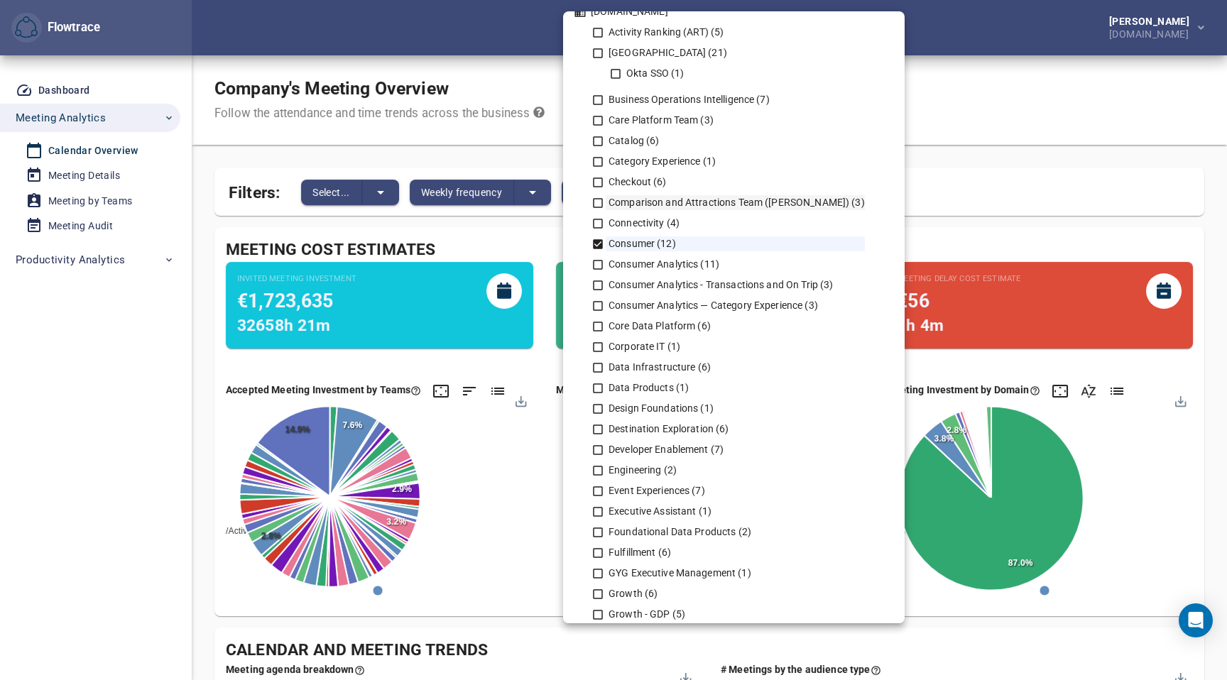
click at [602, 206] on icon at bounding box center [598, 203] width 10 height 10
click at [597, 161] on icon at bounding box center [598, 162] width 13 height 13
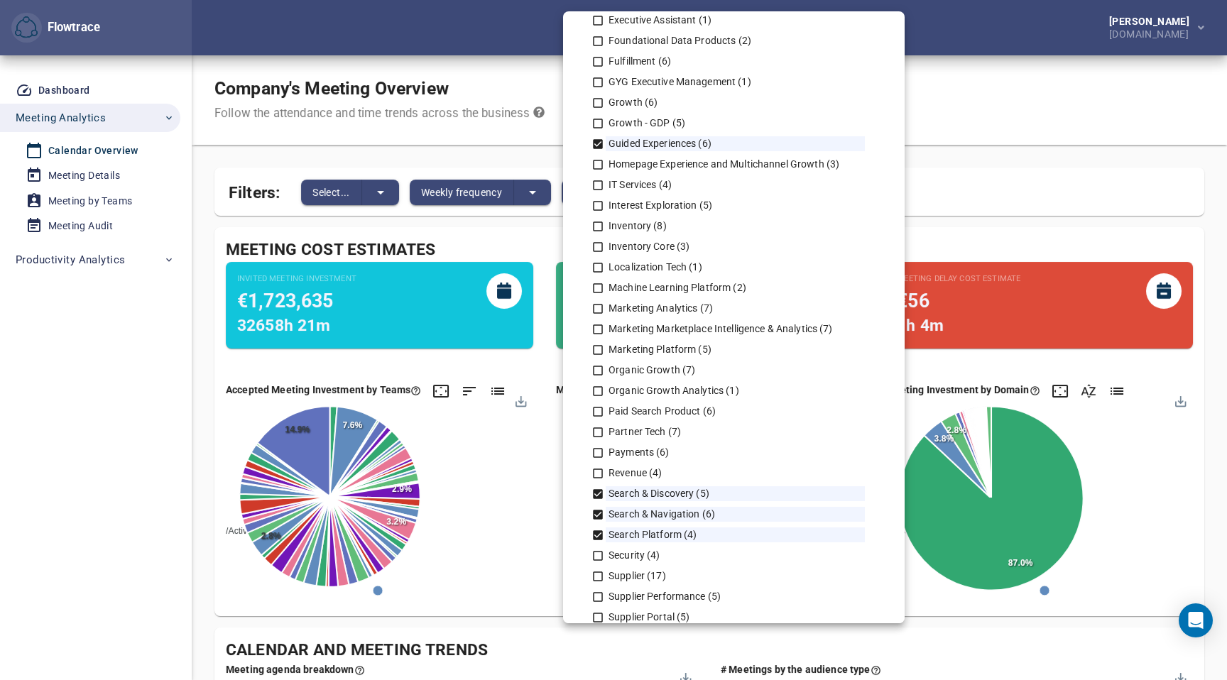
scroll to position [517, 0]
click at [596, 200] on icon at bounding box center [598, 204] width 13 height 13
click at [599, 161] on icon at bounding box center [598, 163] width 13 height 13
click at [599, 161] on icon at bounding box center [598, 163] width 10 height 10
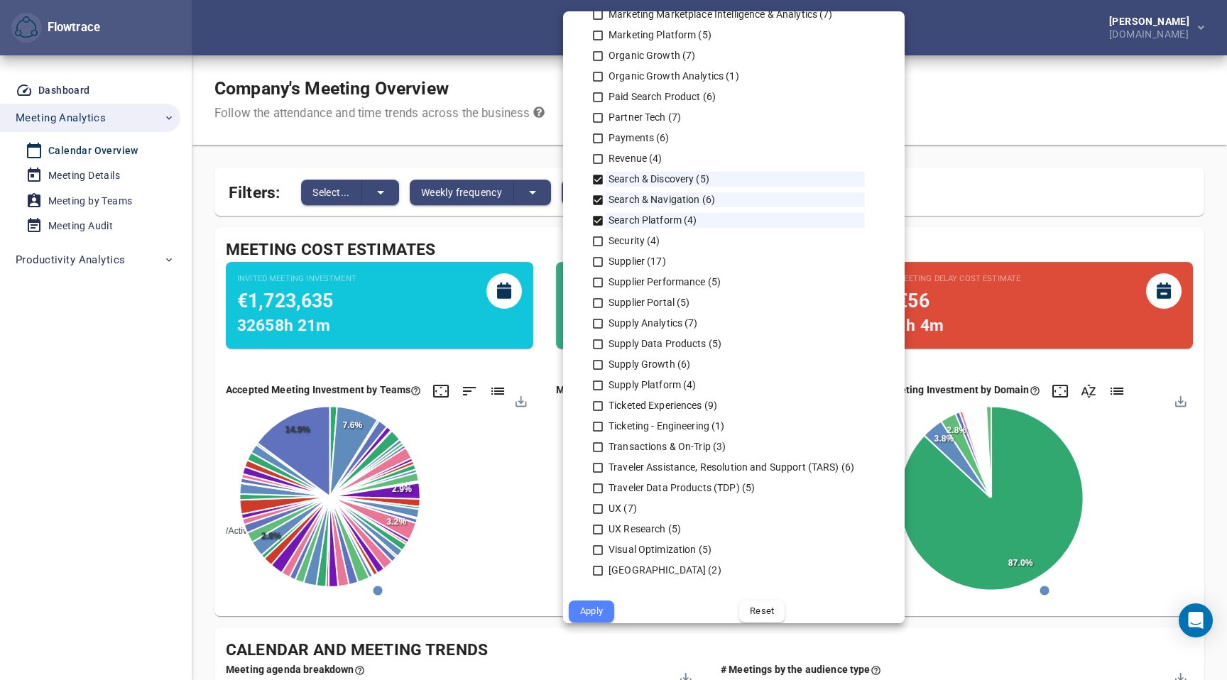
scroll to position [841, 0]
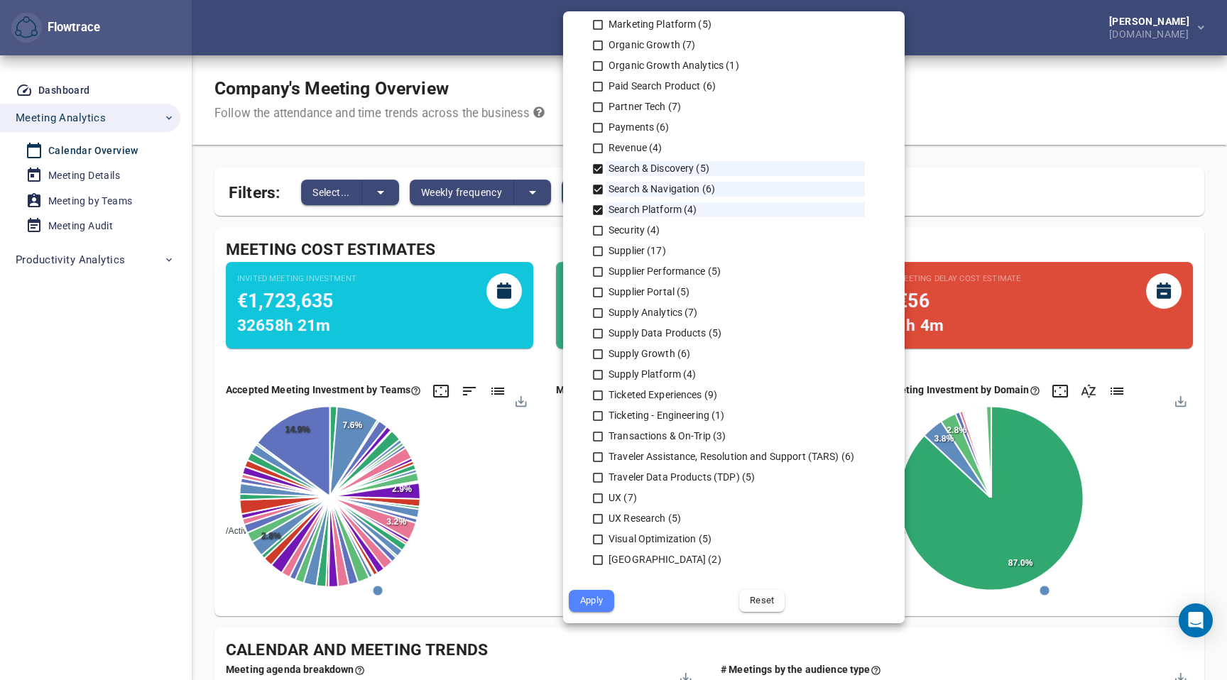
click at [601, 601] on span "Apply" at bounding box center [592, 601] width 26 height 16
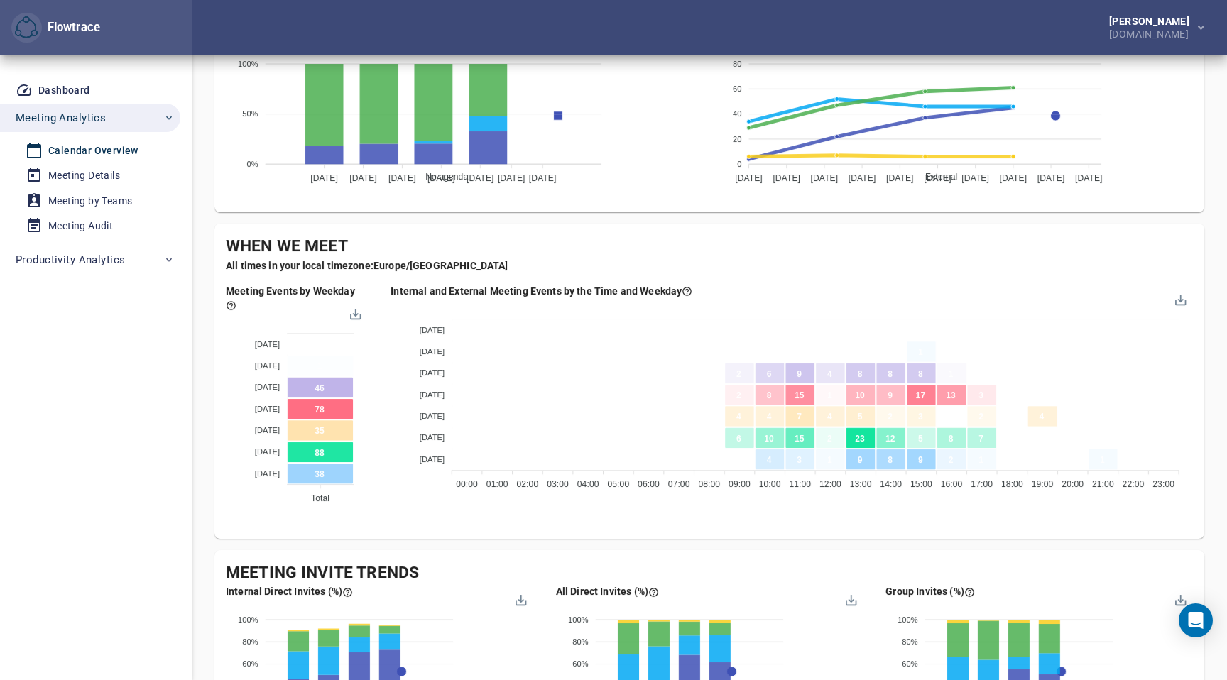
scroll to position [698, 0]
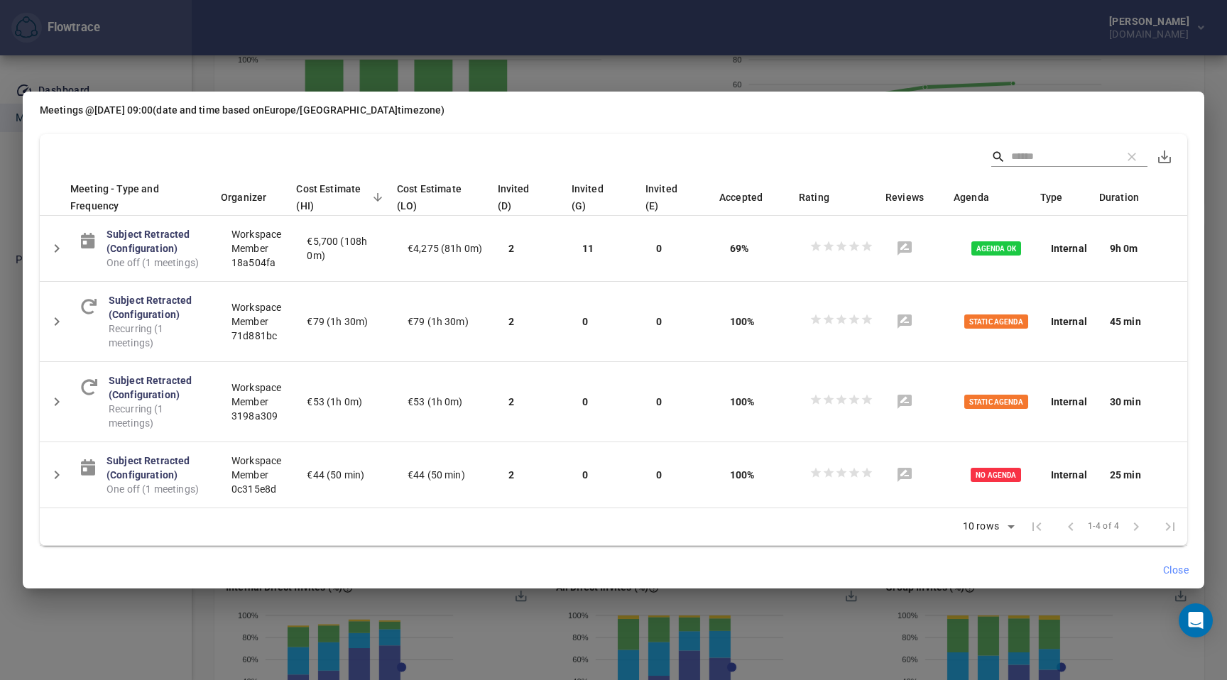
click at [1182, 568] on span "Close" at bounding box center [1176, 571] width 26 height 18
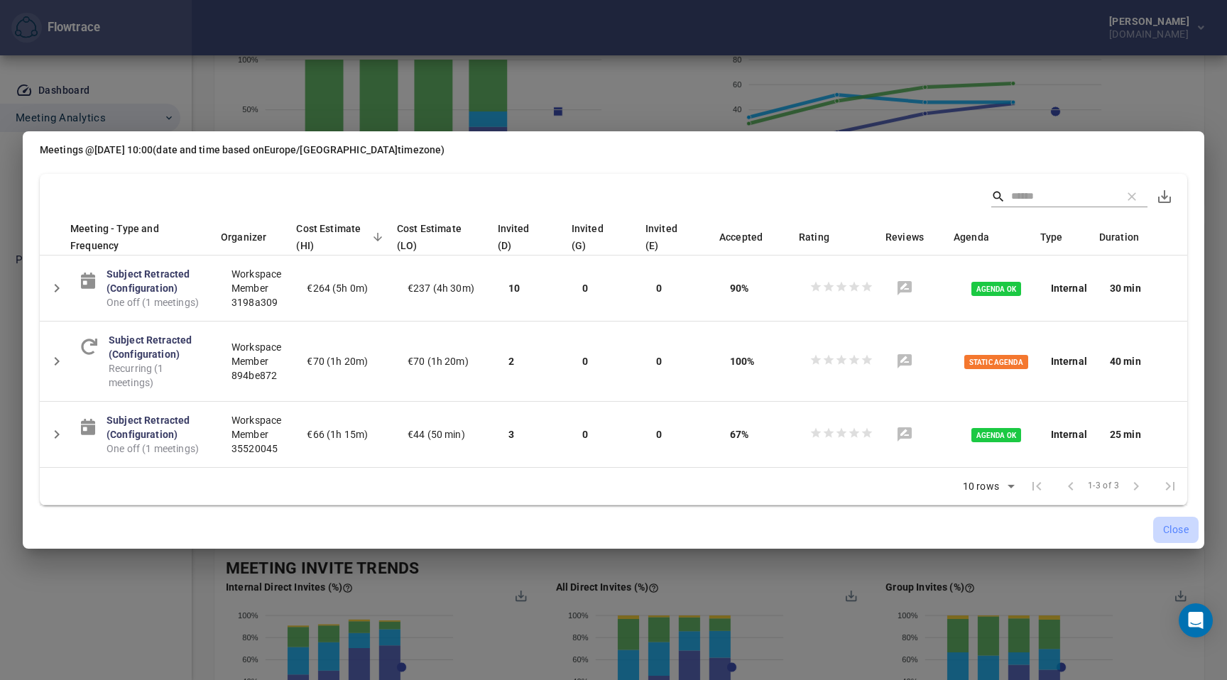
click at [1187, 528] on span "Close" at bounding box center [1176, 530] width 26 height 18
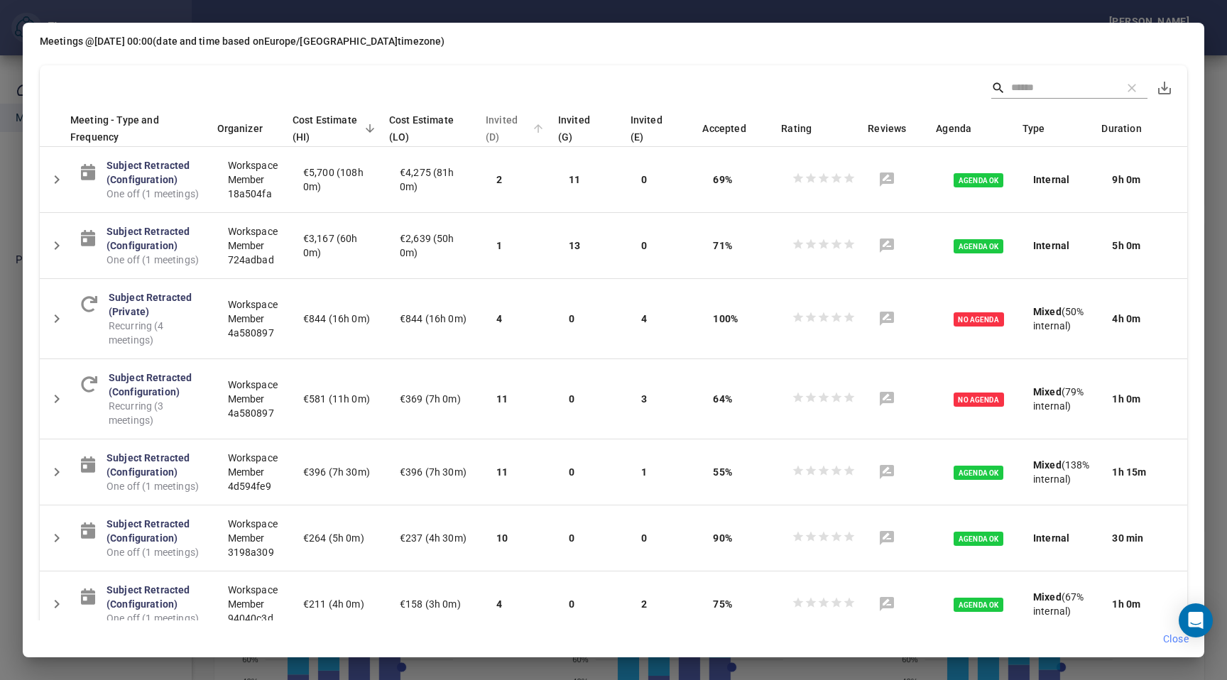
click at [545, 131] on icon at bounding box center [538, 128] width 13 height 13
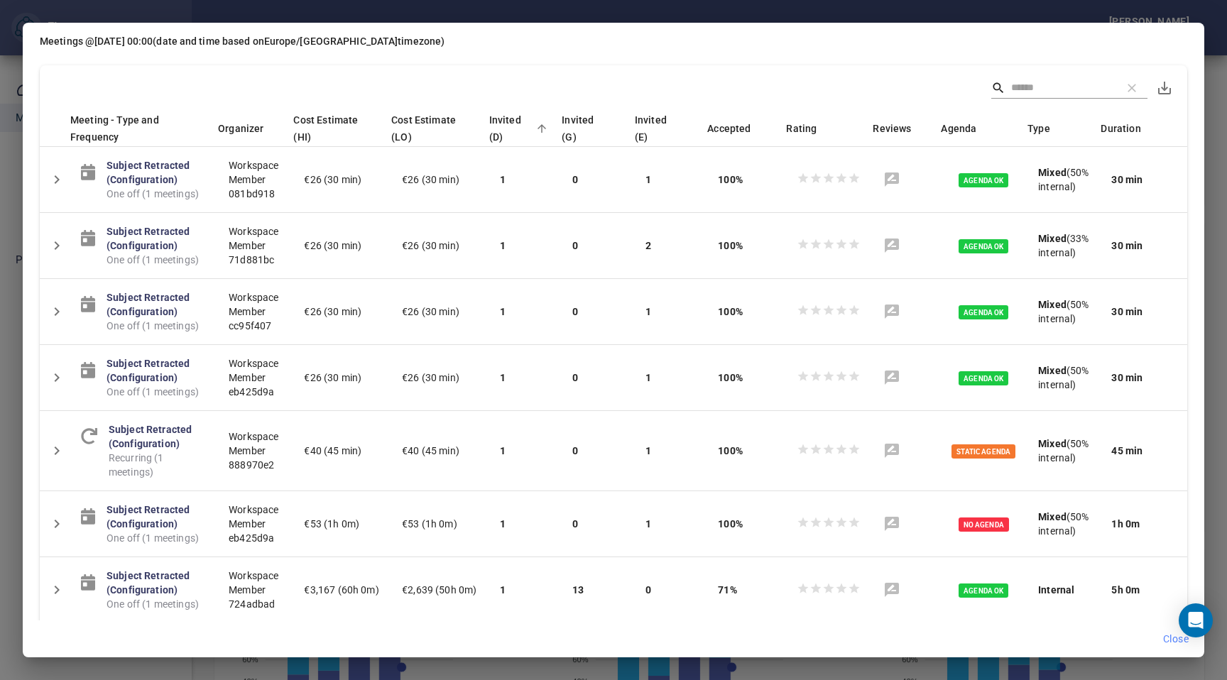
click at [548, 131] on icon at bounding box center [541, 128] width 13 height 13
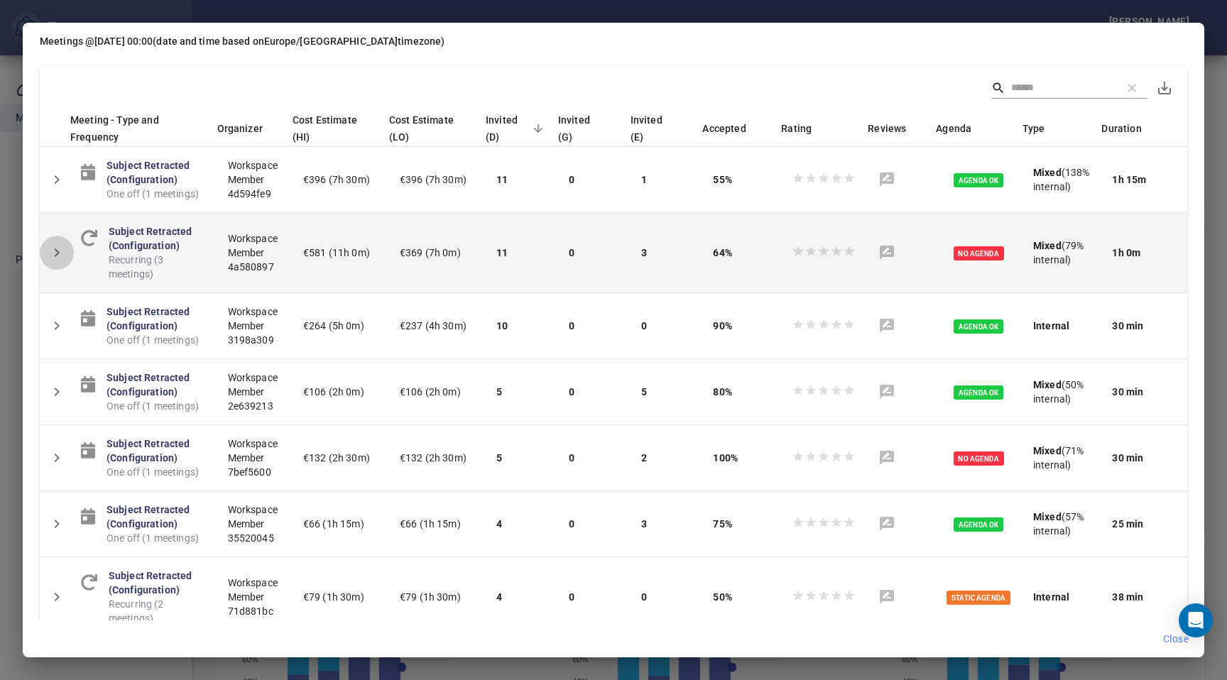
click at [57, 246] on icon "Detail panel visibility toggle" at bounding box center [56, 252] width 17 height 17
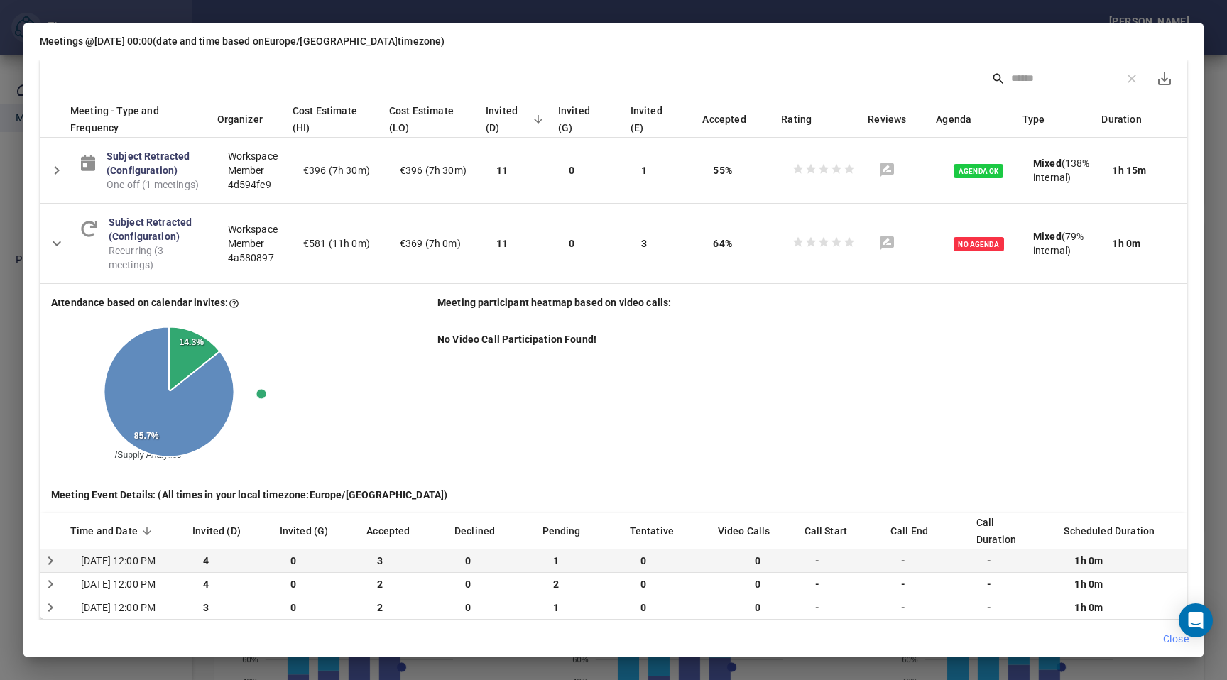
scroll to position [0, 0]
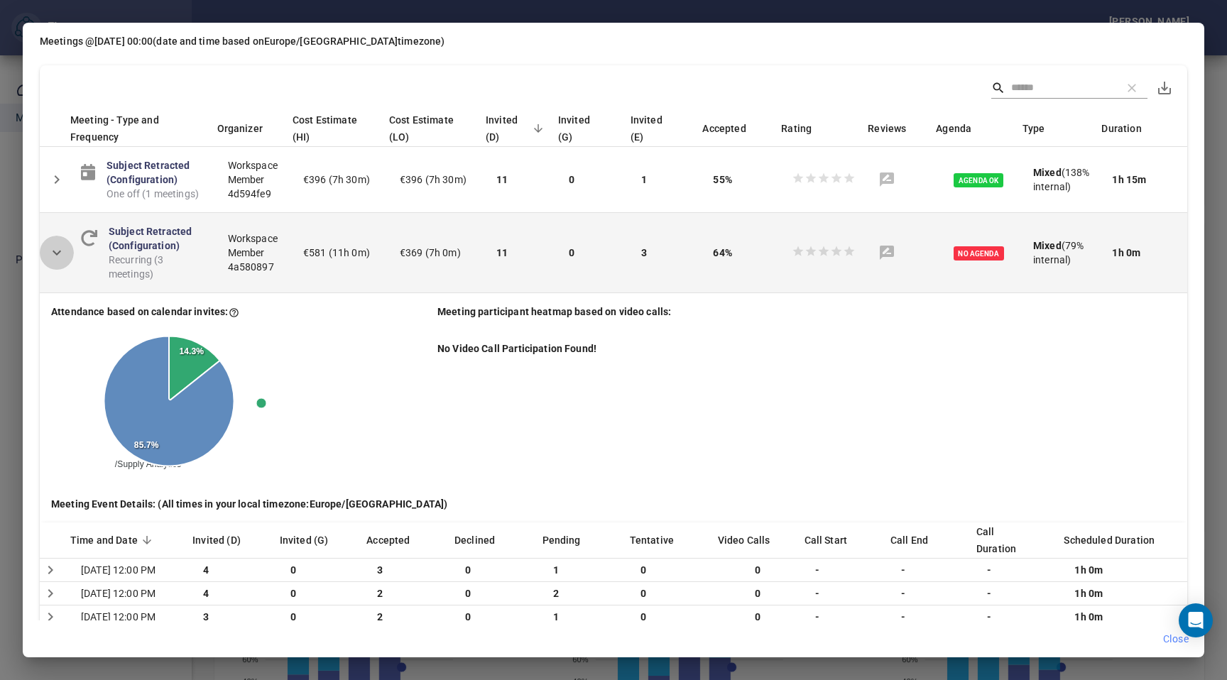
click at [55, 253] on icon "Detail panel visibility toggle" at bounding box center [57, 253] width 9 height 5
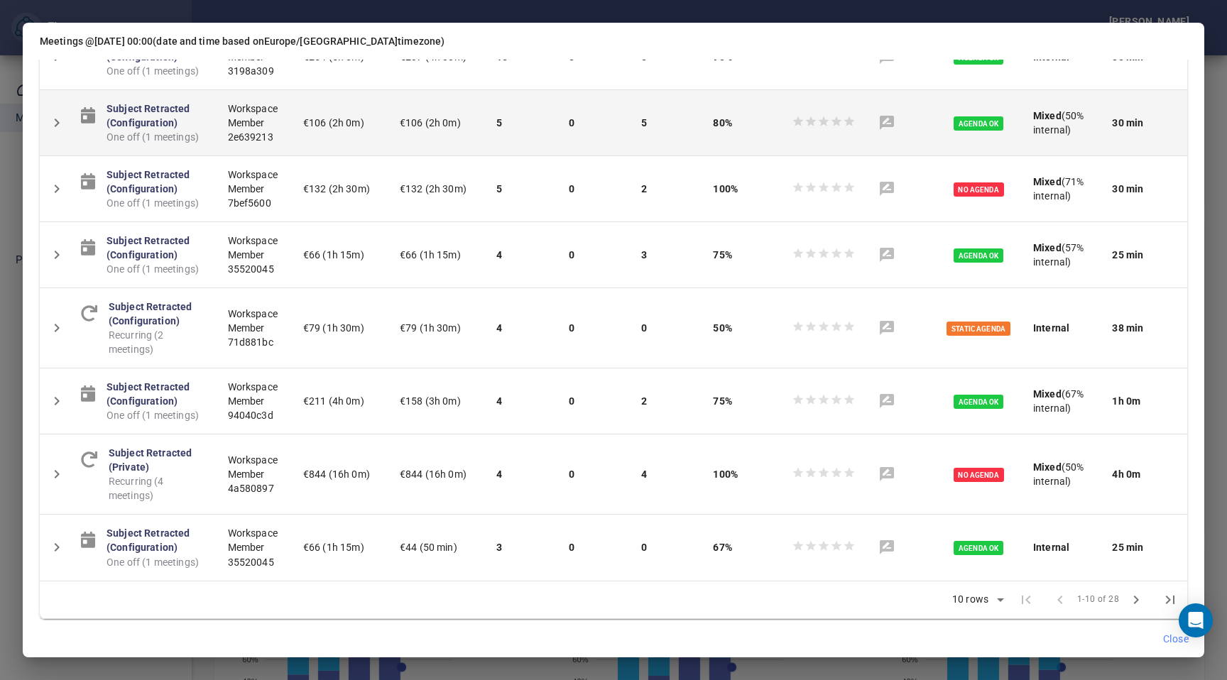
scroll to position [273, 0]
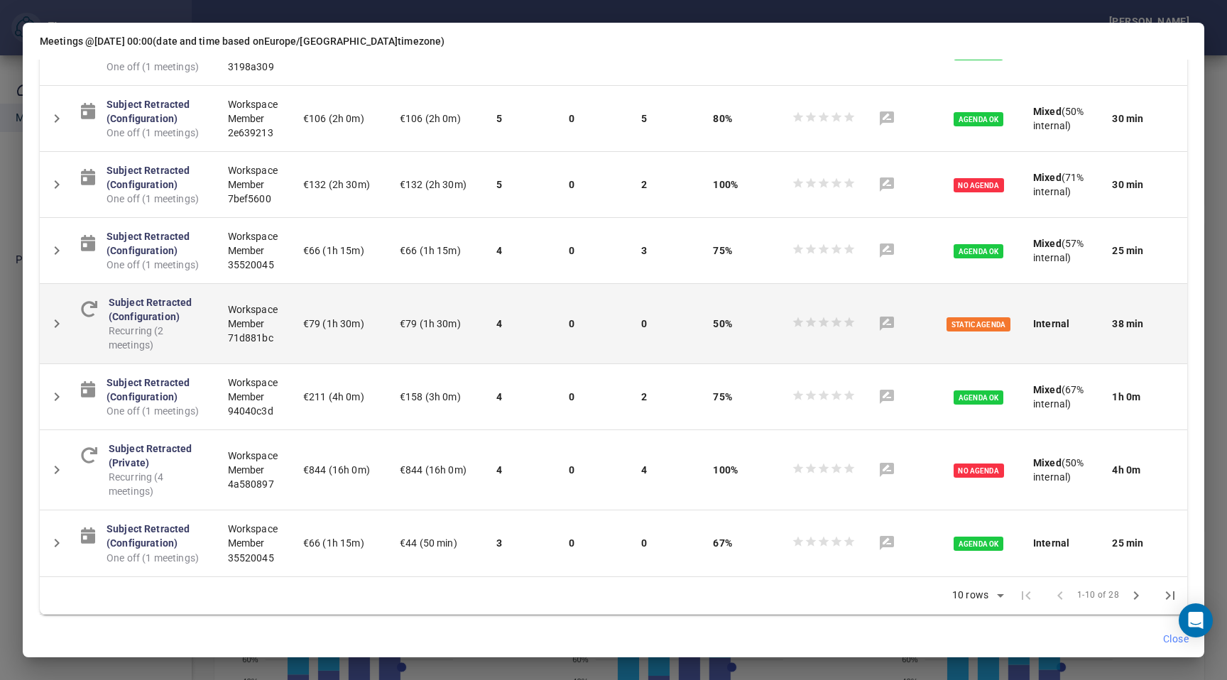
click at [56, 330] on icon "Detail panel visibility toggle" at bounding box center [56, 323] width 17 height 17
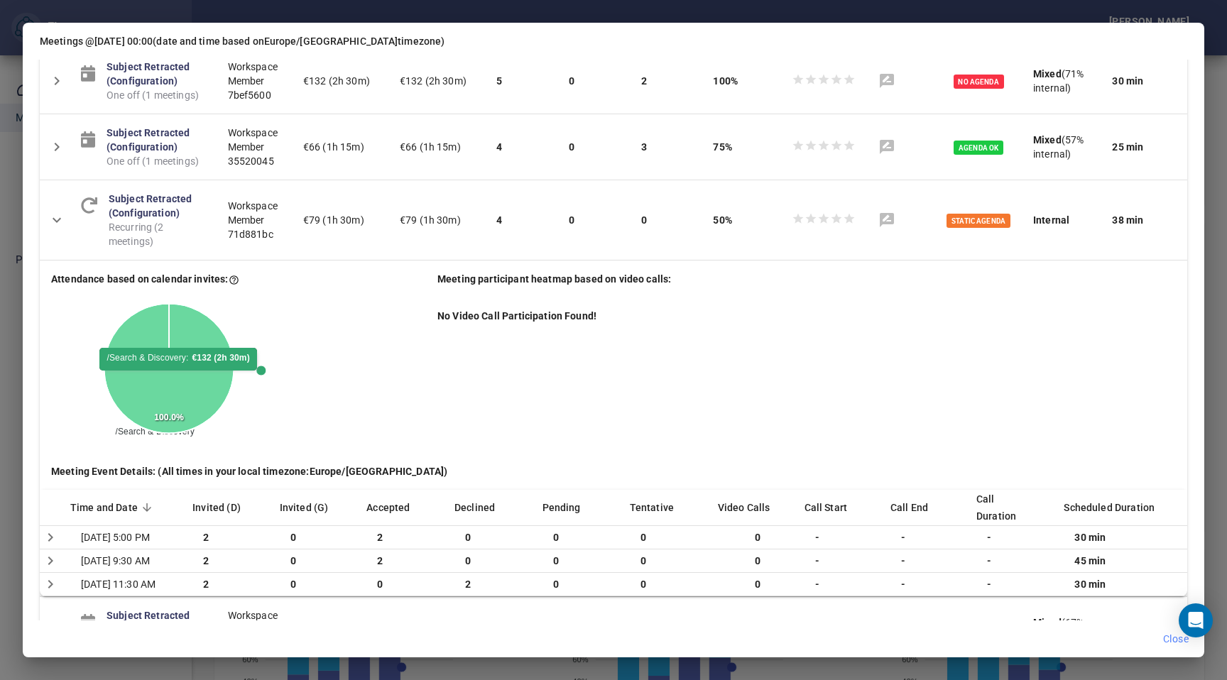
scroll to position [388, 0]
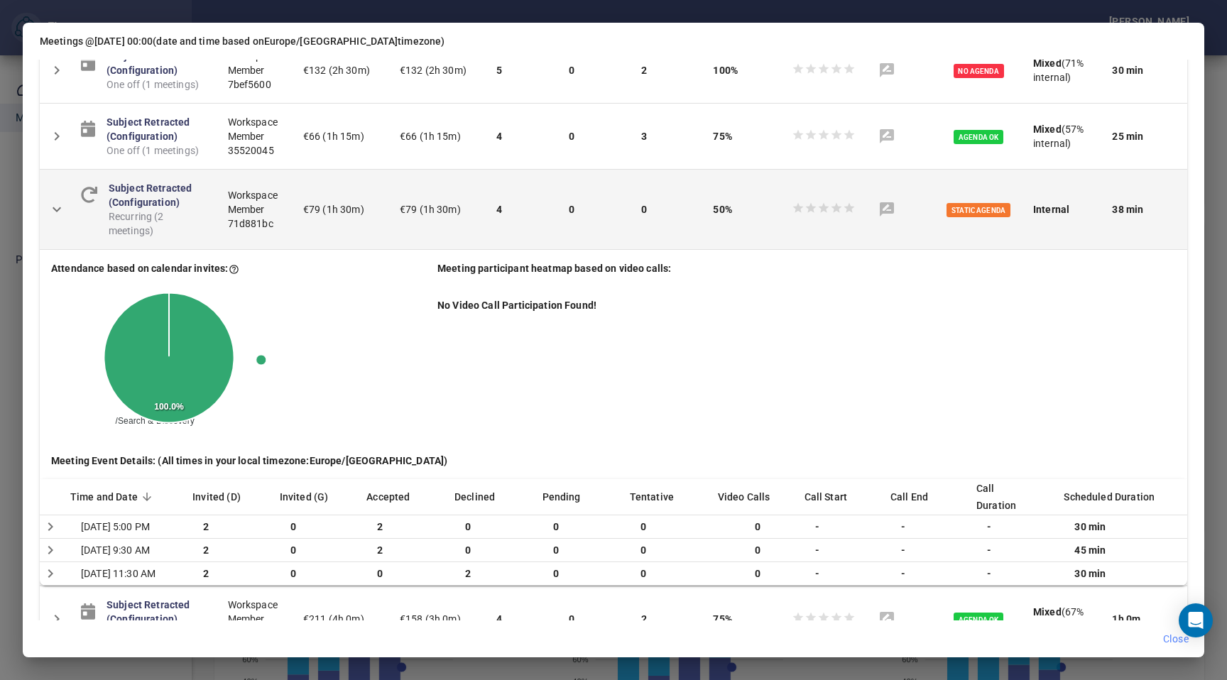
click at [65, 203] on icon "Detail panel visibility toggle" at bounding box center [56, 209] width 17 height 17
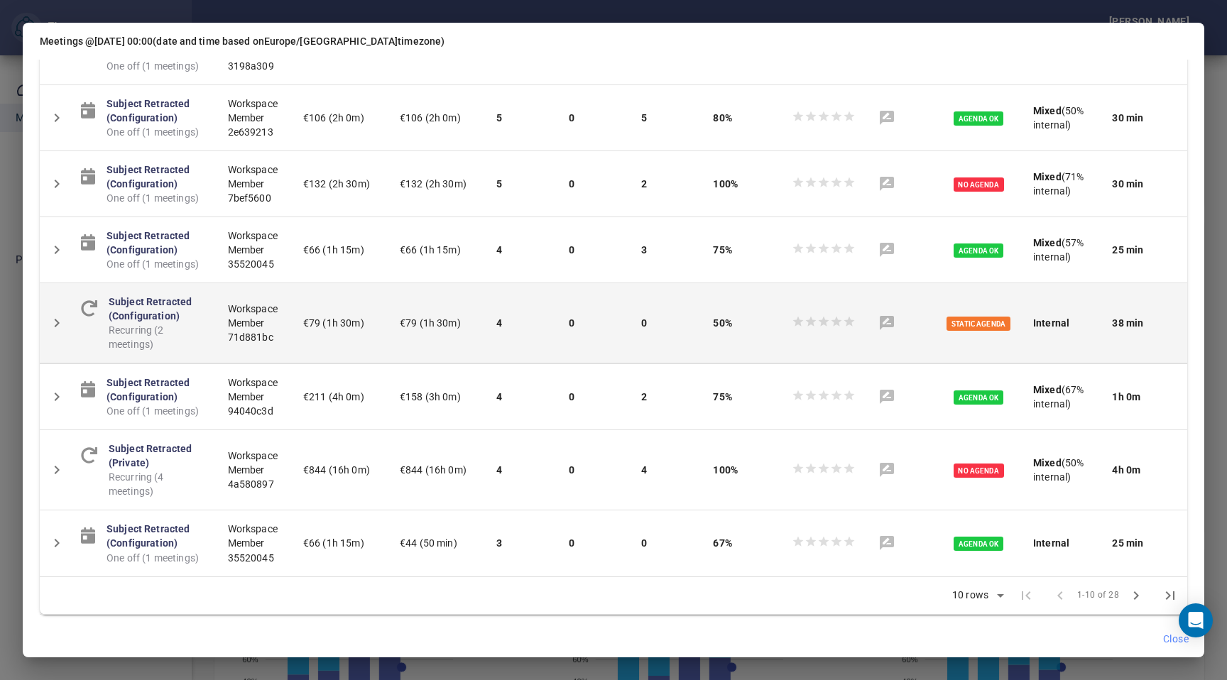
scroll to position [273, 0]
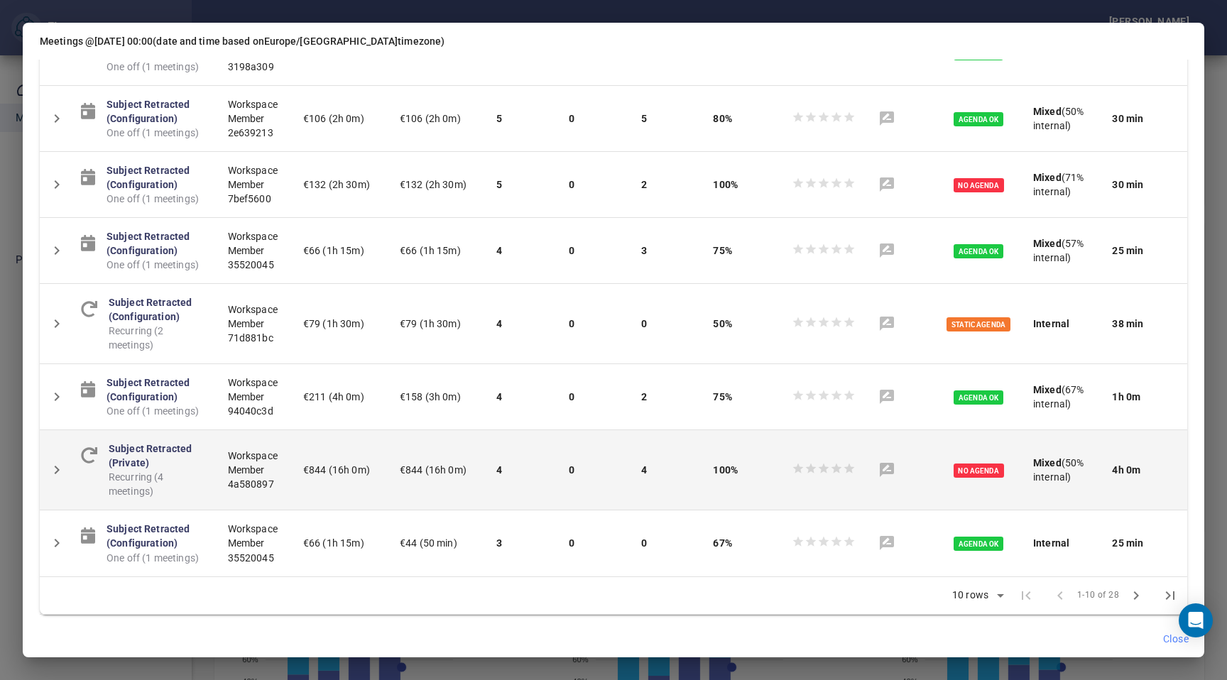
click at [54, 464] on icon "Detail panel visibility toggle" at bounding box center [56, 470] width 17 height 17
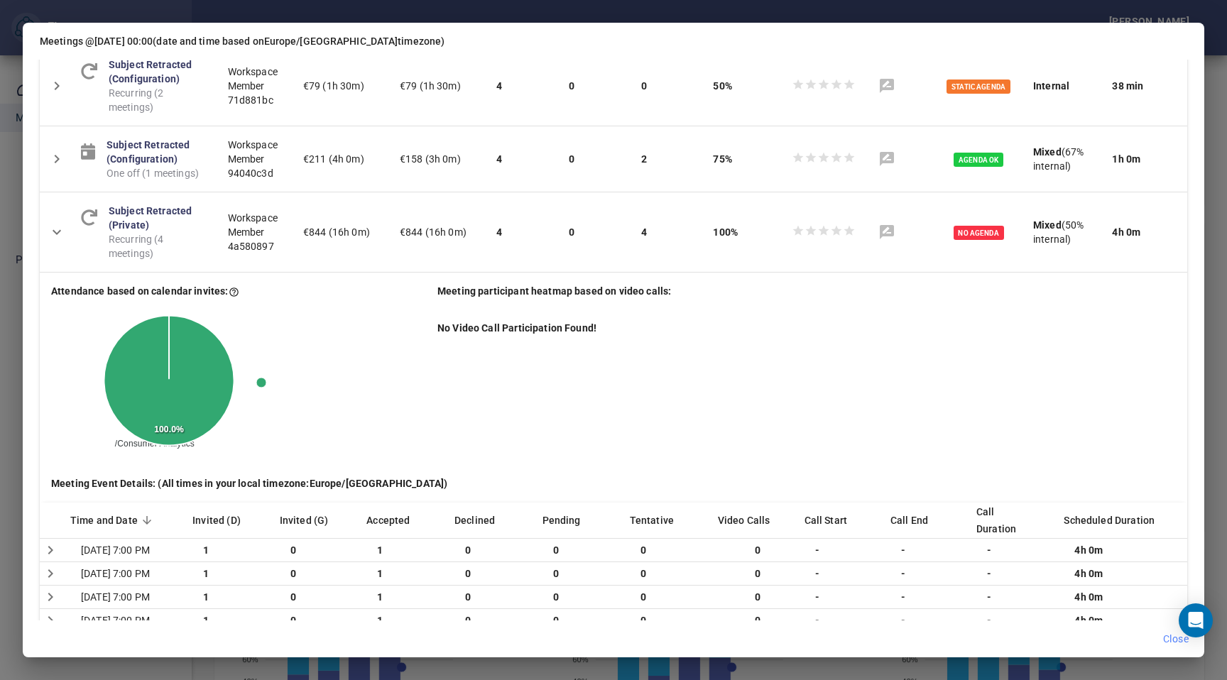
scroll to position [696, 0]
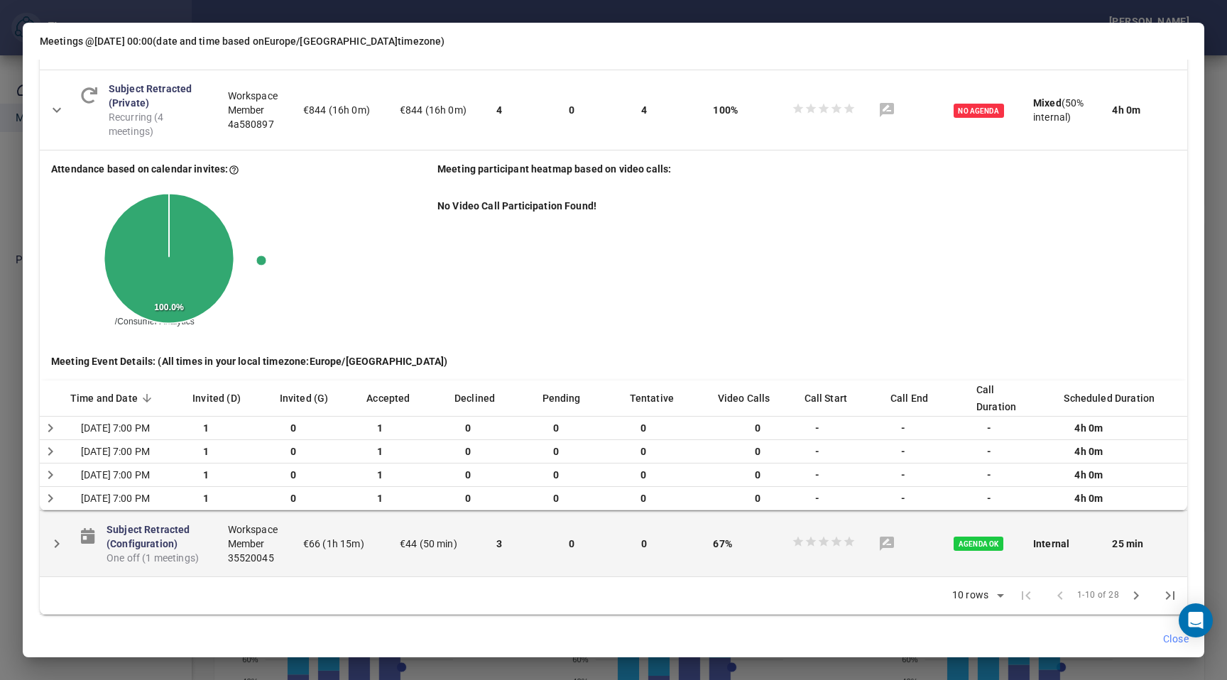
click at [50, 540] on icon "Detail panel visibility toggle" at bounding box center [56, 543] width 17 height 17
